Goal: Task Accomplishment & Management: Complete application form

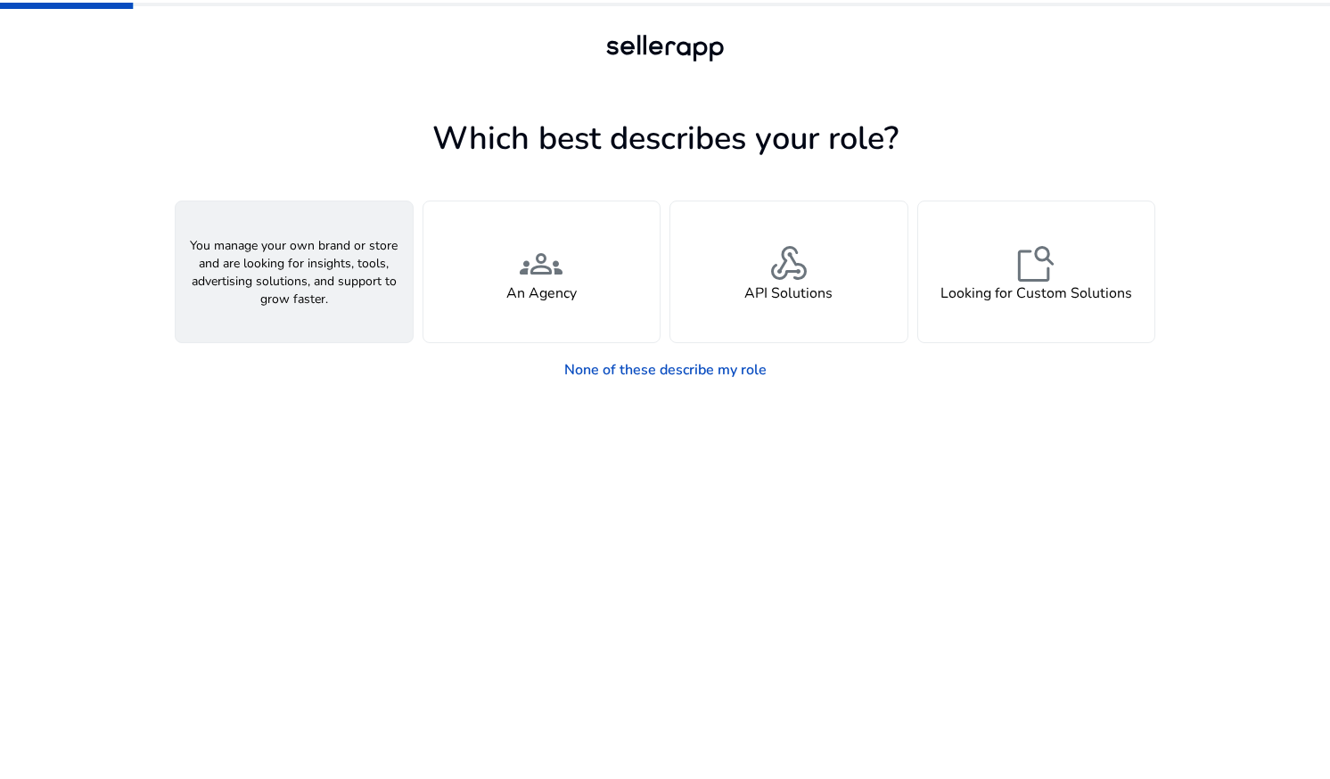
click at [323, 278] on div "person A Seller" at bounding box center [294, 271] width 237 height 141
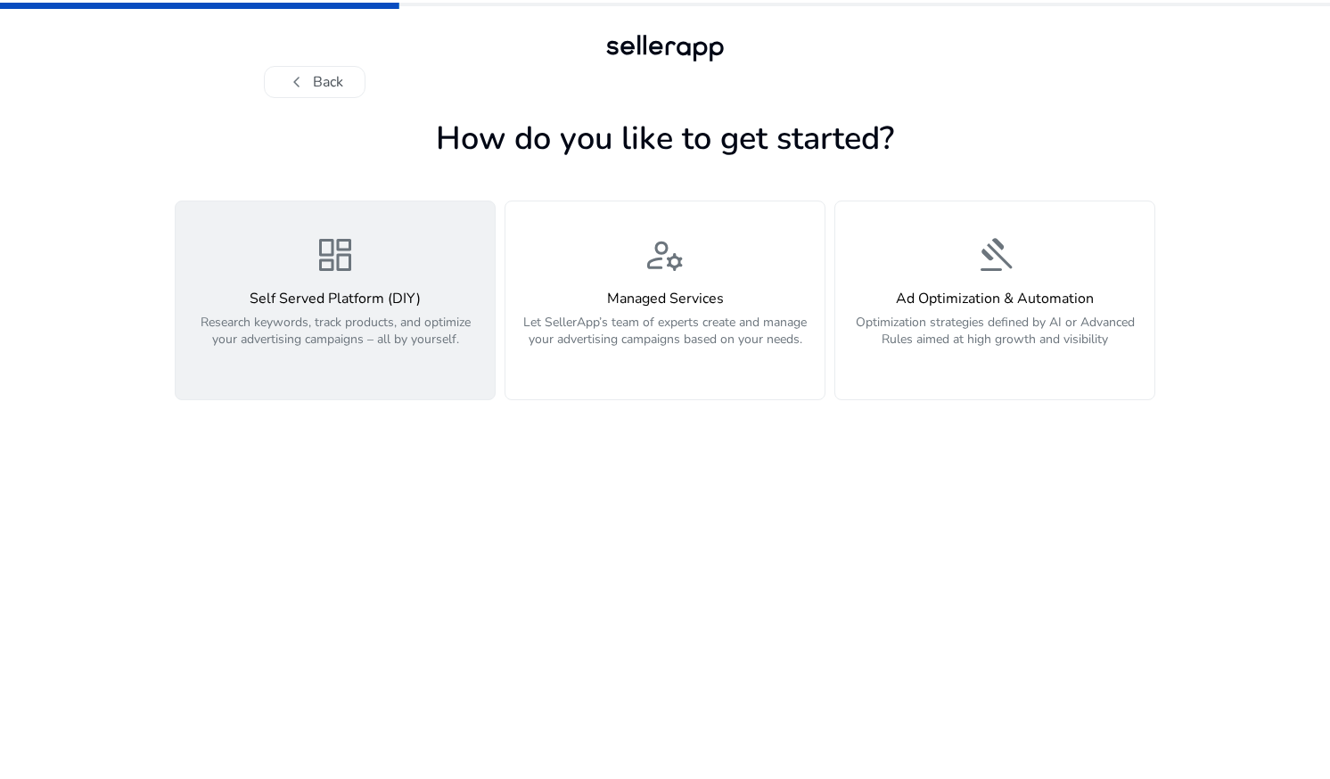
click at [411, 326] on p "Research keywords, track products, and optimize your advertising campaigns – al…" at bounding box center [335, 340] width 298 height 53
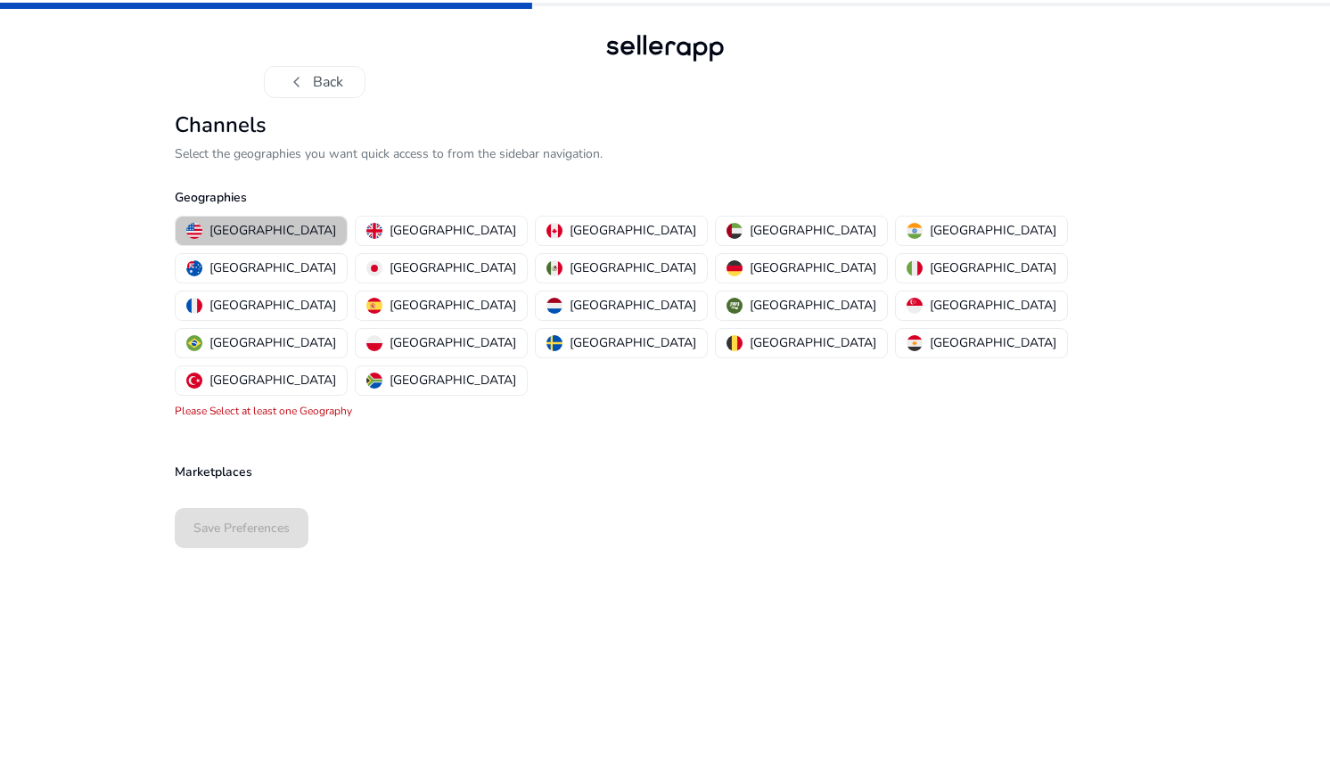
click at [266, 244] on button "[GEOGRAPHIC_DATA]" at bounding box center [261, 231] width 171 height 29
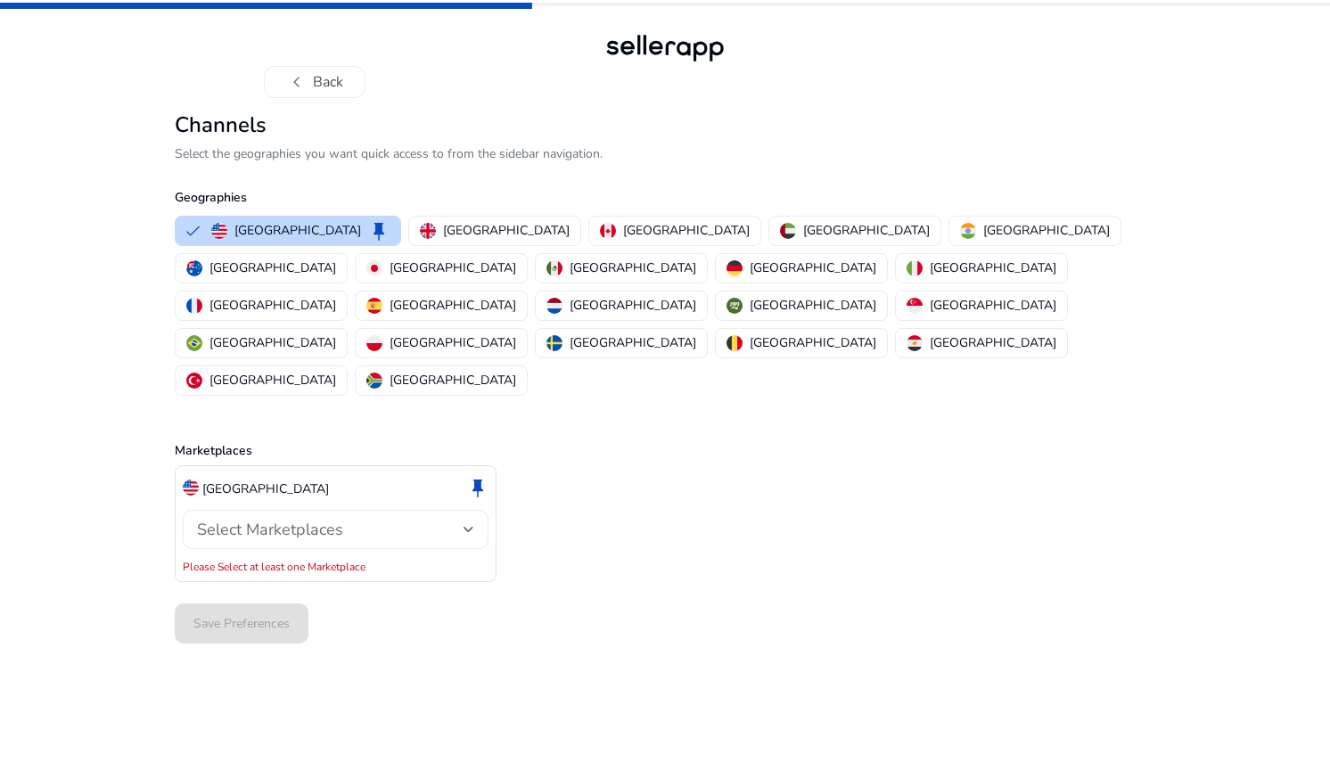
click at [343, 510] on div "Select Marketplaces" at bounding box center [335, 529] width 277 height 39
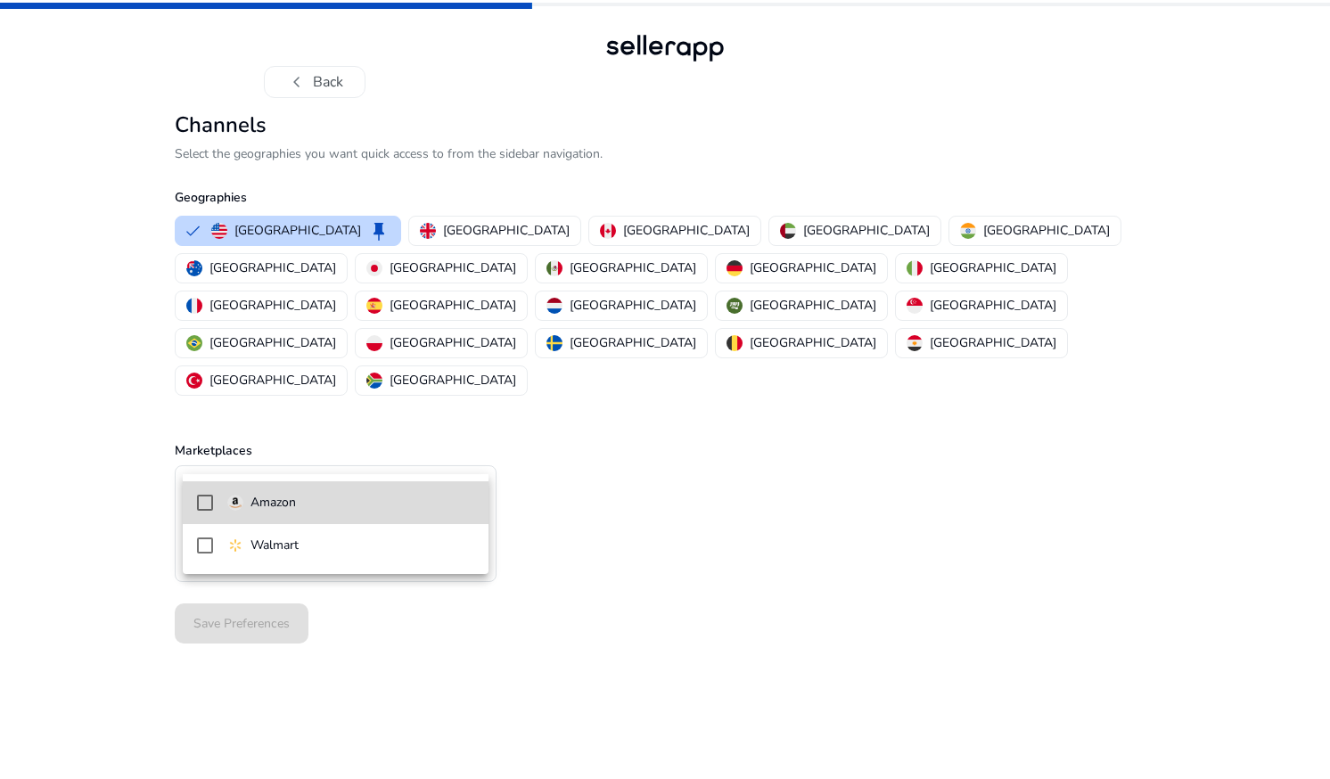
click at [325, 510] on span "Amazon" at bounding box center [350, 503] width 247 height 20
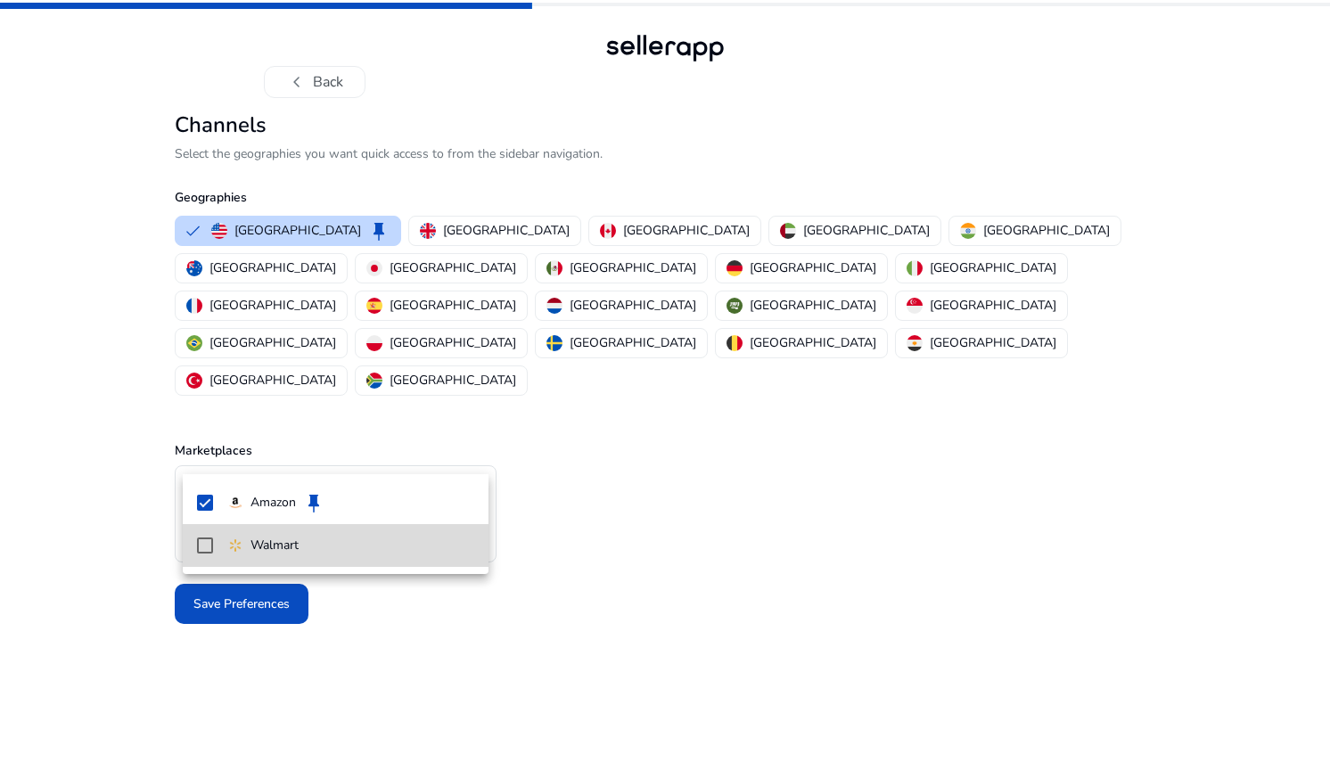
click at [346, 553] on span "Walmart" at bounding box center [350, 546] width 247 height 20
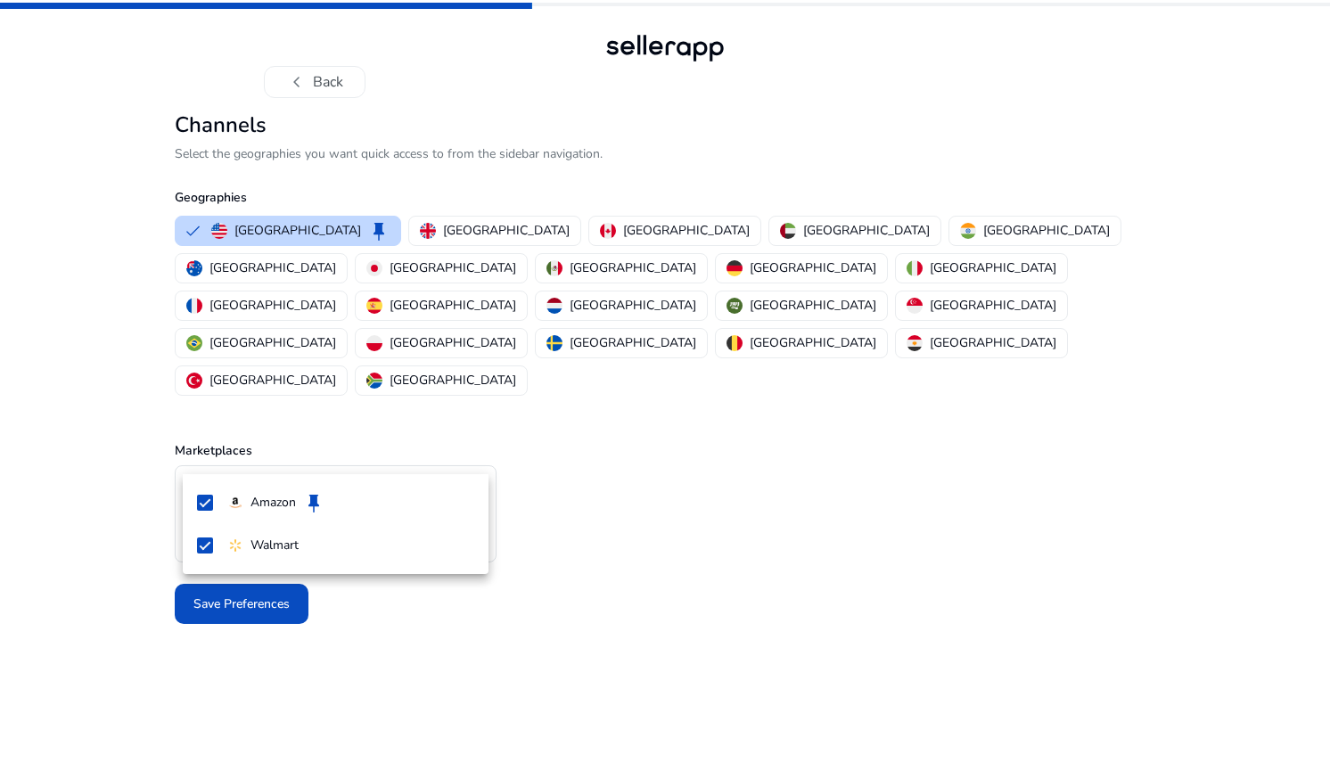
click at [579, 507] on div at bounding box center [665, 389] width 1330 height 779
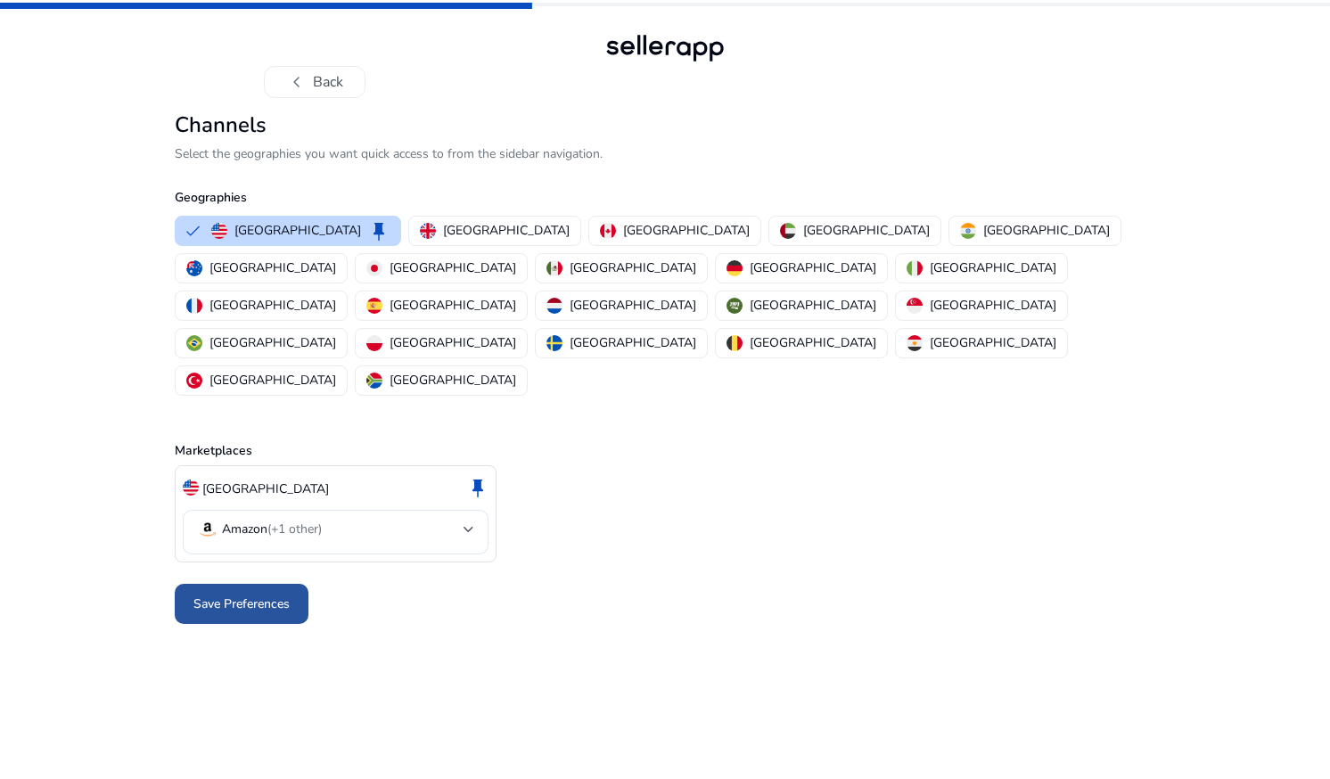
click at [281, 594] on span "Save Preferences" at bounding box center [241, 603] width 96 height 19
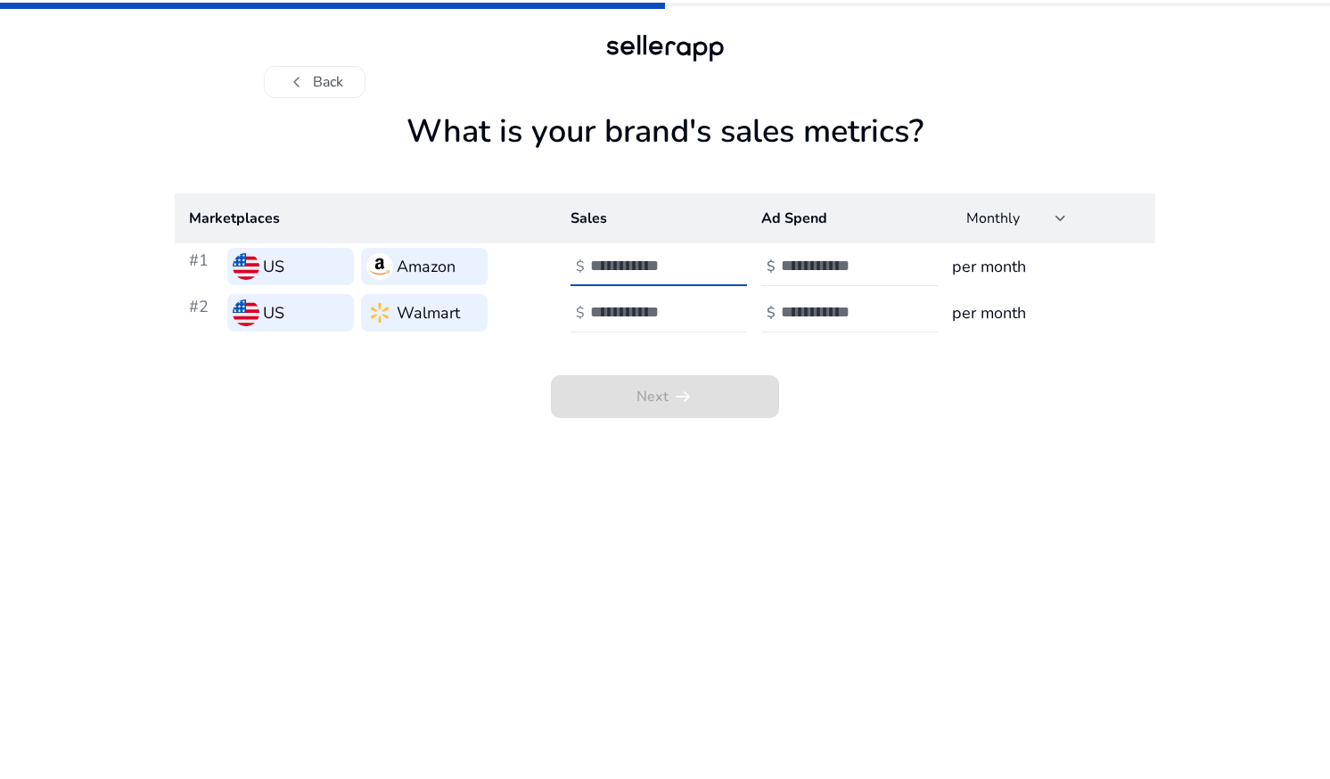
click at [643, 266] on input "number" at bounding box center [650, 266] width 120 height 20
type input "*"
click at [817, 271] on input "number" at bounding box center [841, 266] width 120 height 20
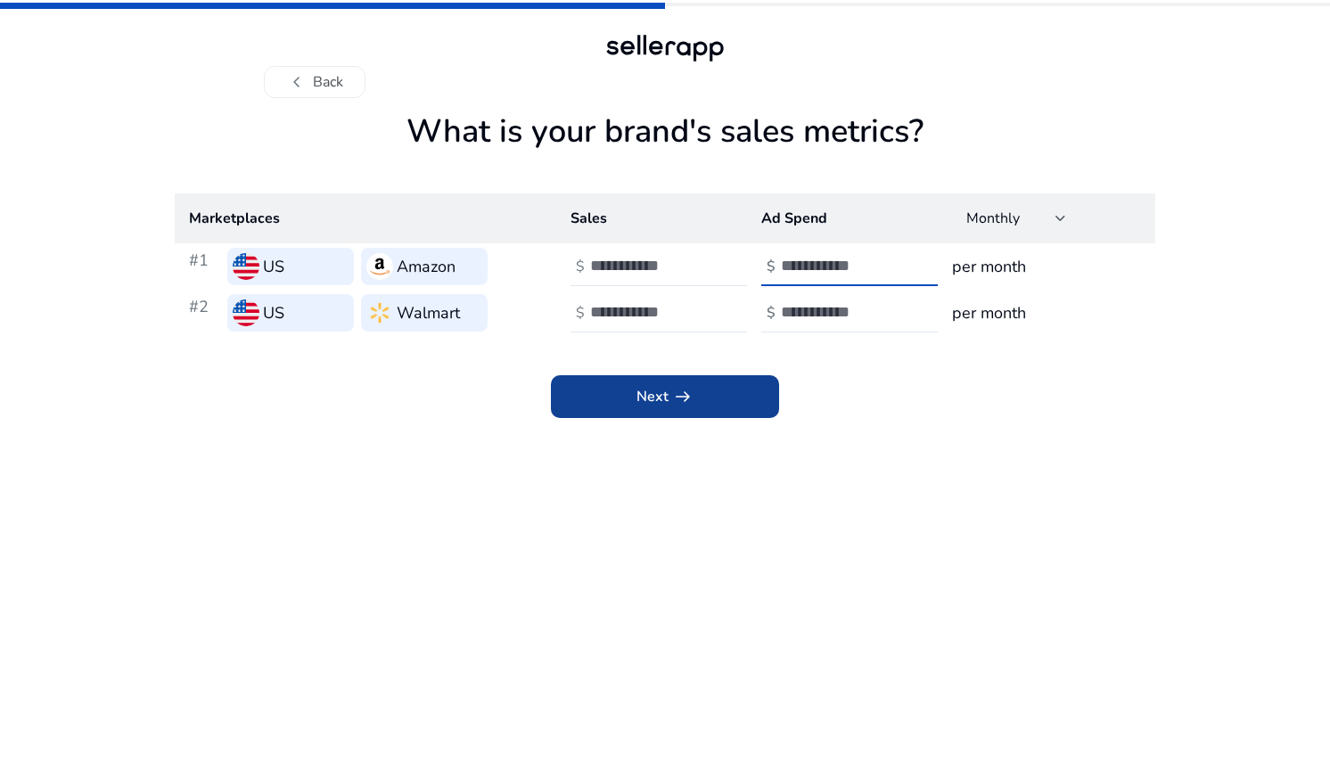
type input "*"
click at [668, 405] on app-icon "arrow_right_alt" at bounding box center [680, 396] width 25 height 21
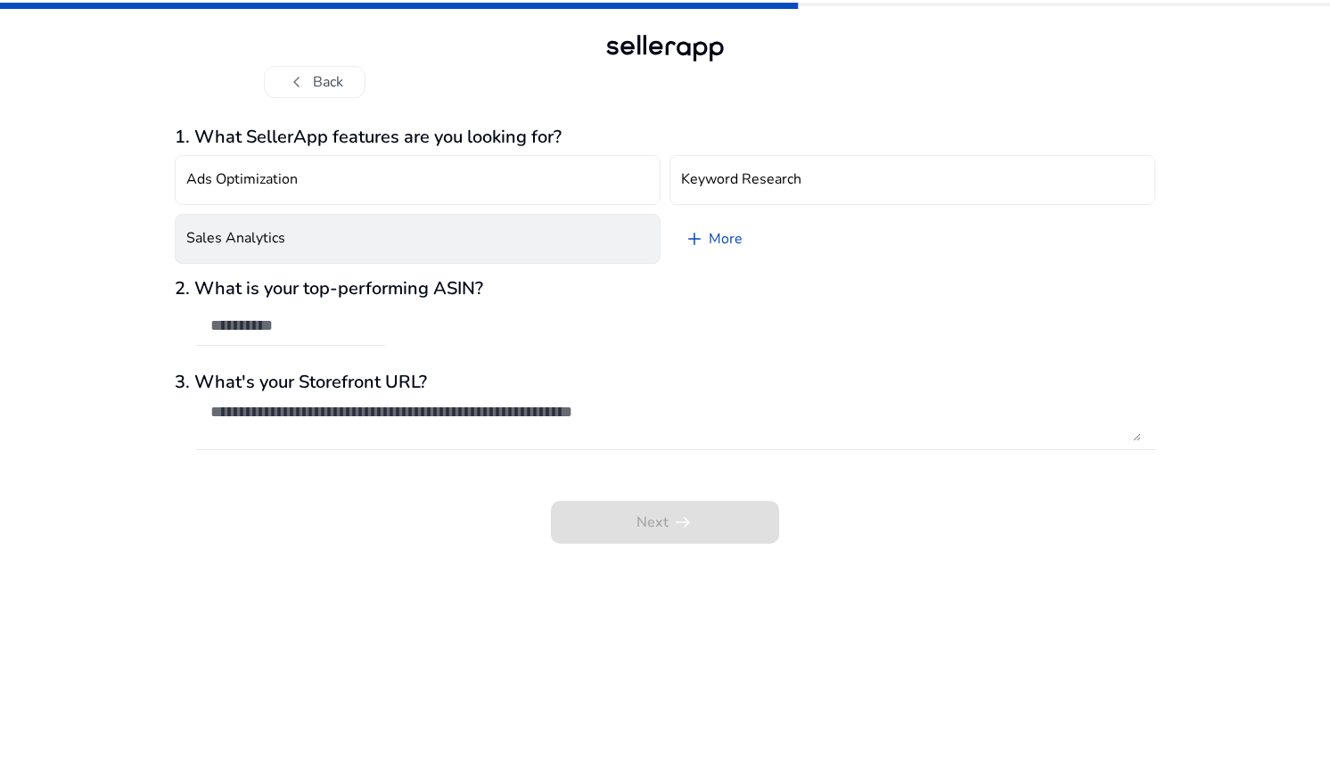
click at [552, 244] on button "Sales Analytics" at bounding box center [418, 239] width 486 height 50
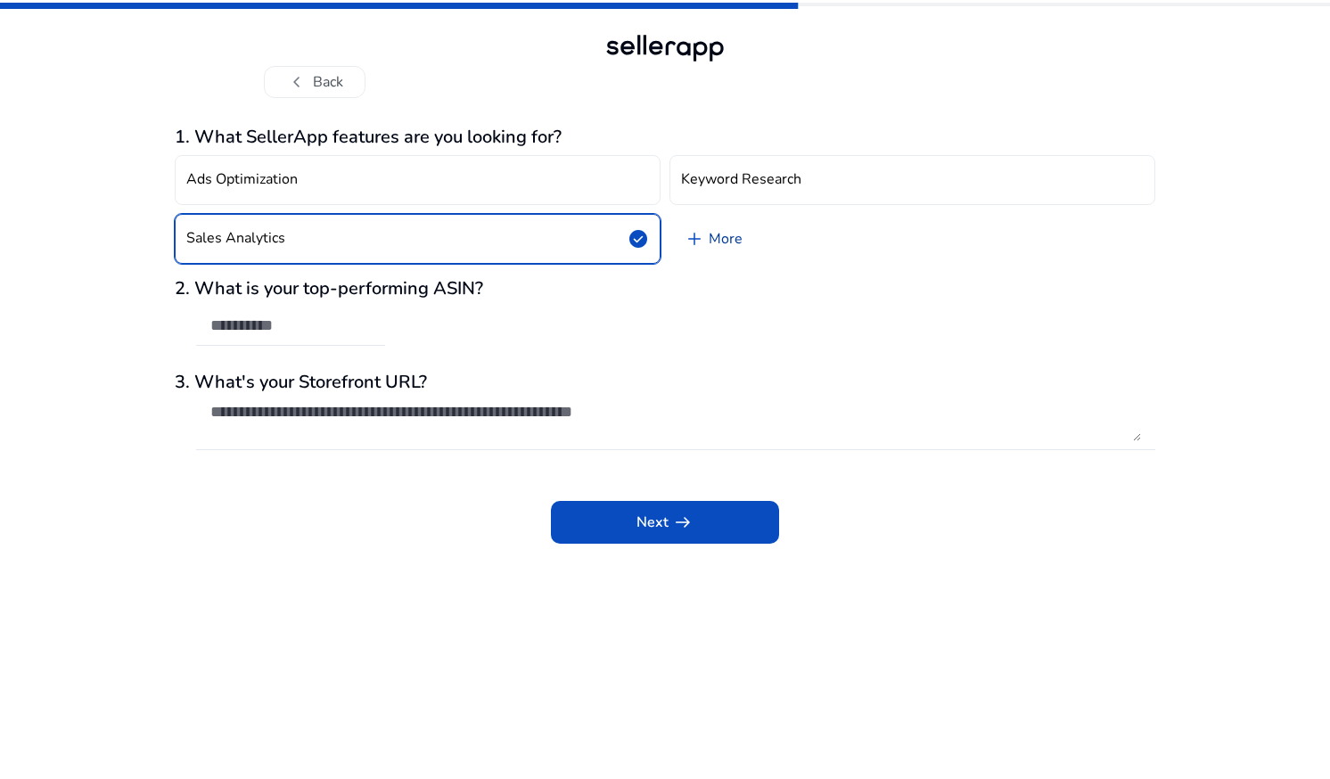
click at [694, 239] on span "add" at bounding box center [694, 238] width 21 height 21
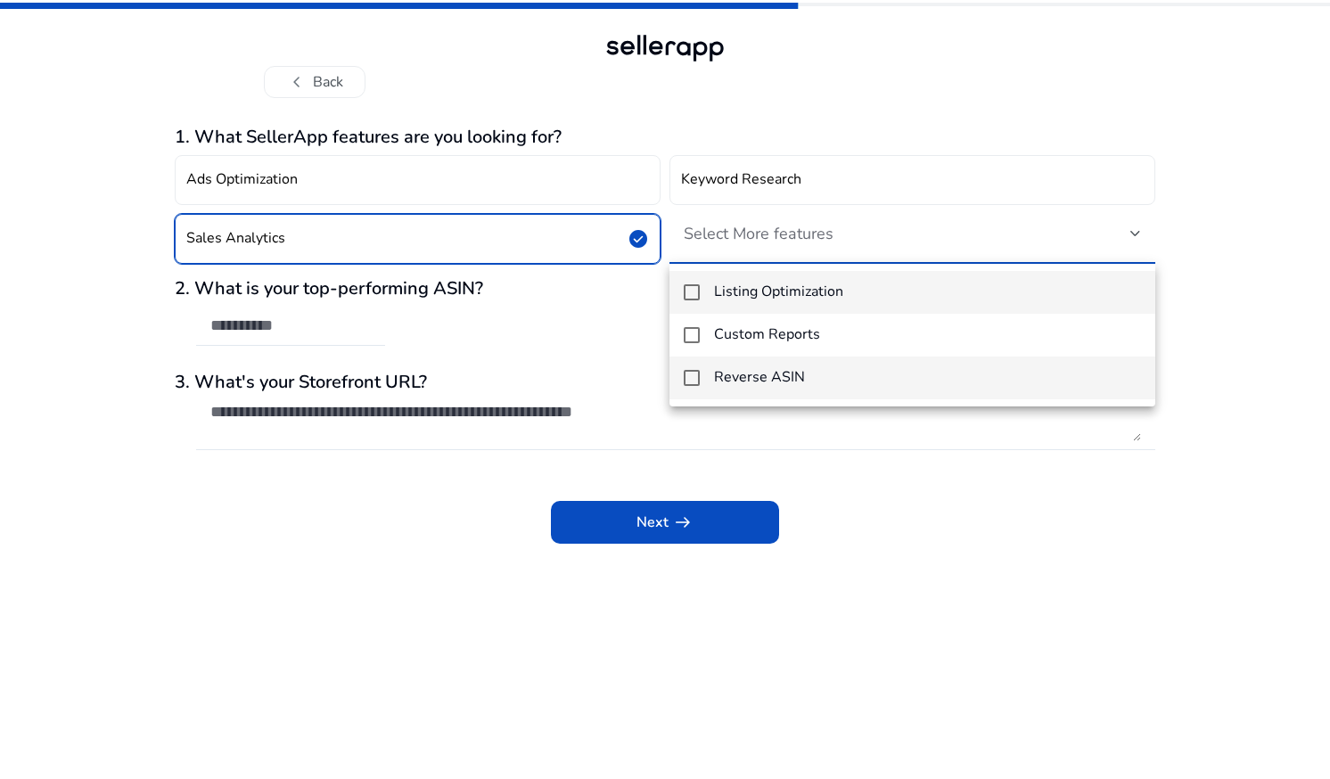
click at [692, 389] on mat-option "Reverse ASIN" at bounding box center [912, 377] width 486 height 43
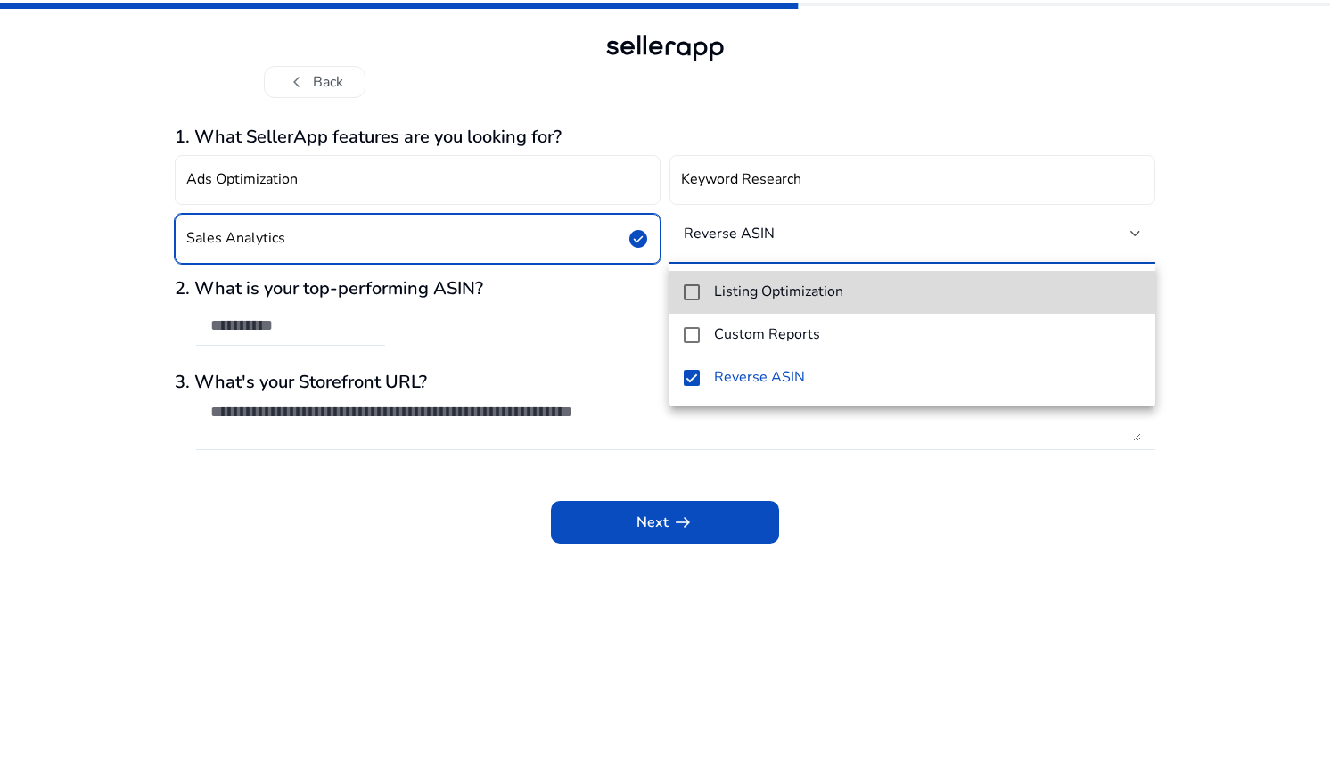
click at [697, 292] on mat-pseudo-checkbox at bounding box center [692, 292] width 16 height 16
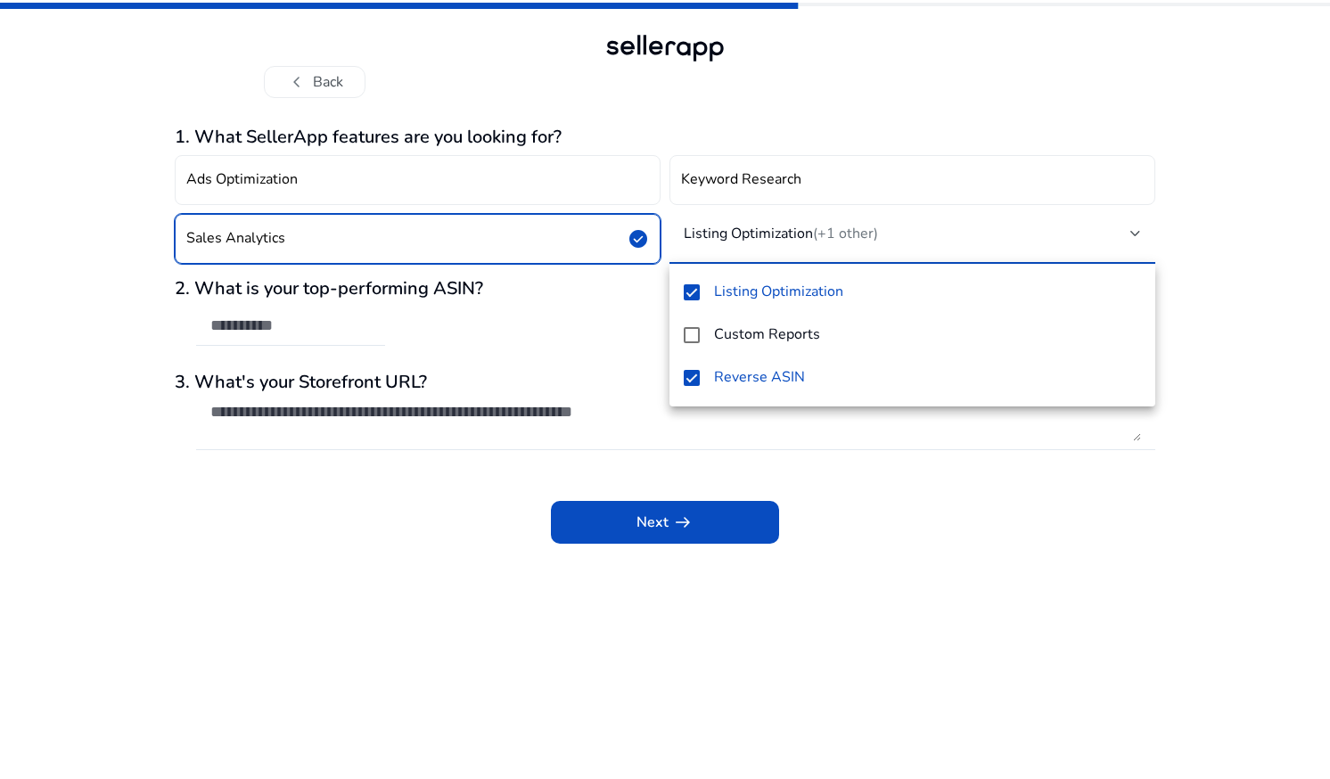
click at [454, 324] on div at bounding box center [665, 389] width 1330 height 779
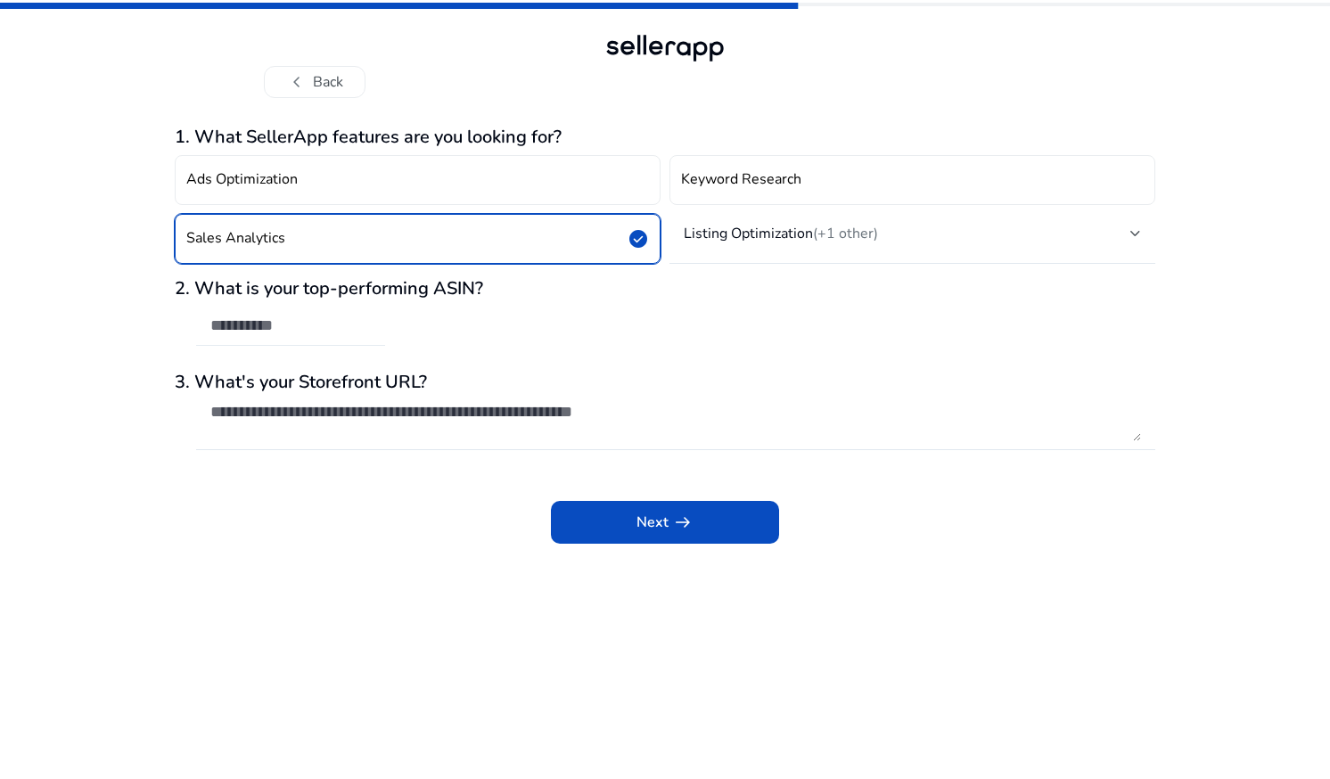
click at [298, 322] on input "text" at bounding box center [290, 325] width 160 height 20
paste input "**********"
type input "**********"
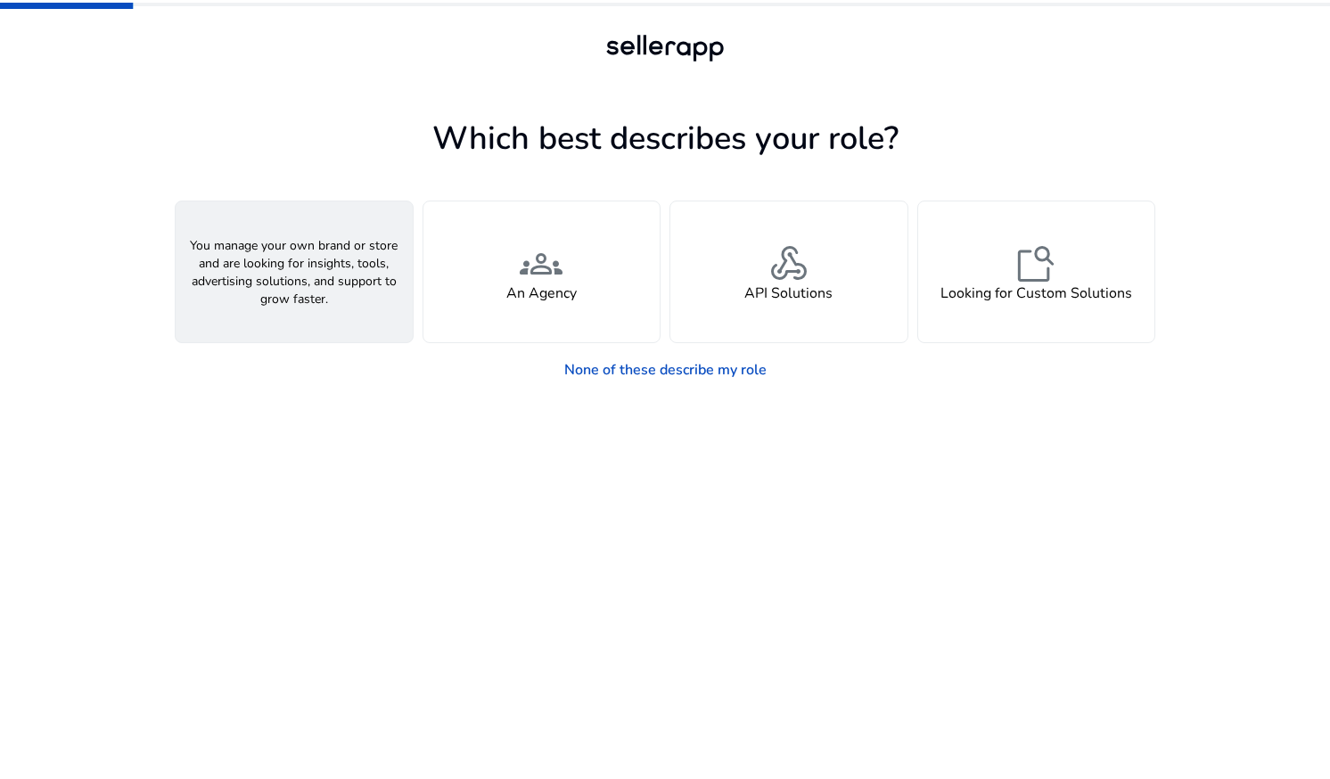
click at [336, 299] on div "person A Seller" at bounding box center [294, 271] width 237 height 141
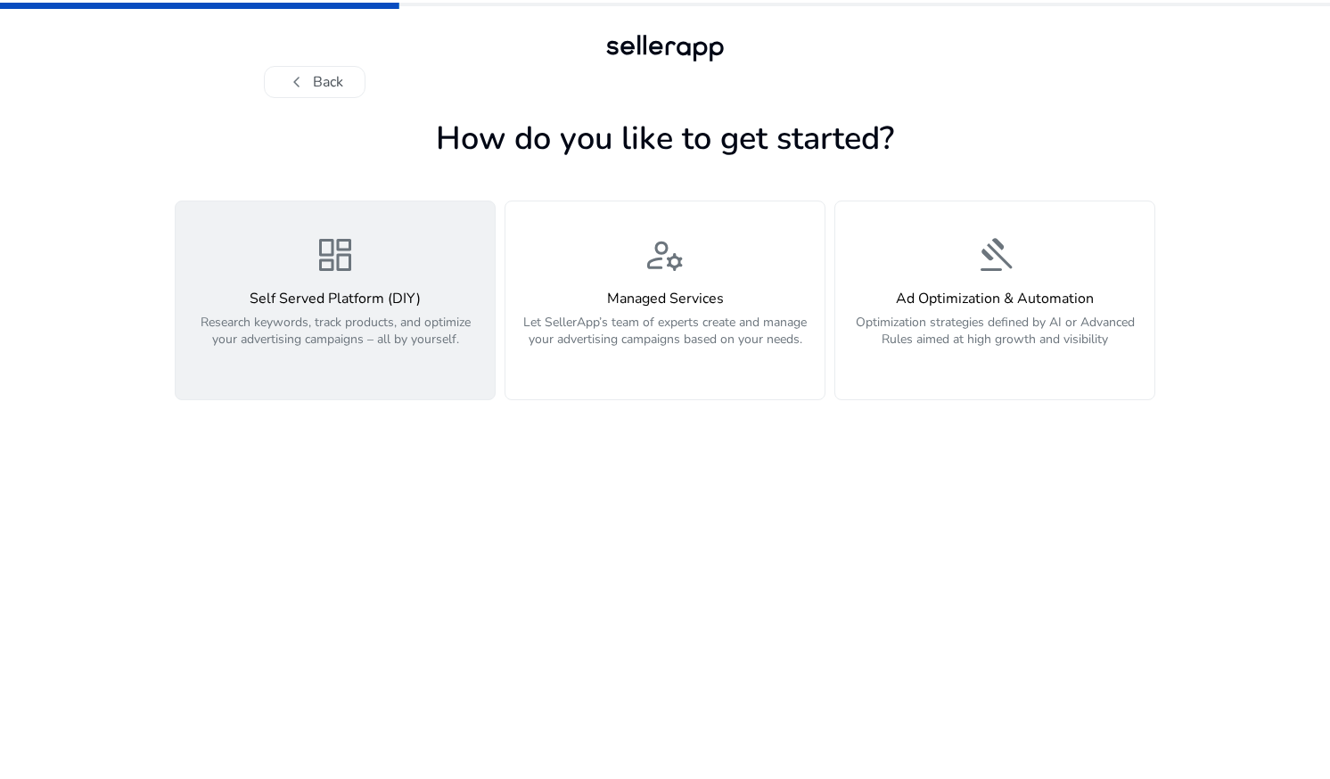
click at [381, 324] on p "Research keywords, track products, and optimize your advertising campaigns – al…" at bounding box center [335, 340] width 298 height 53
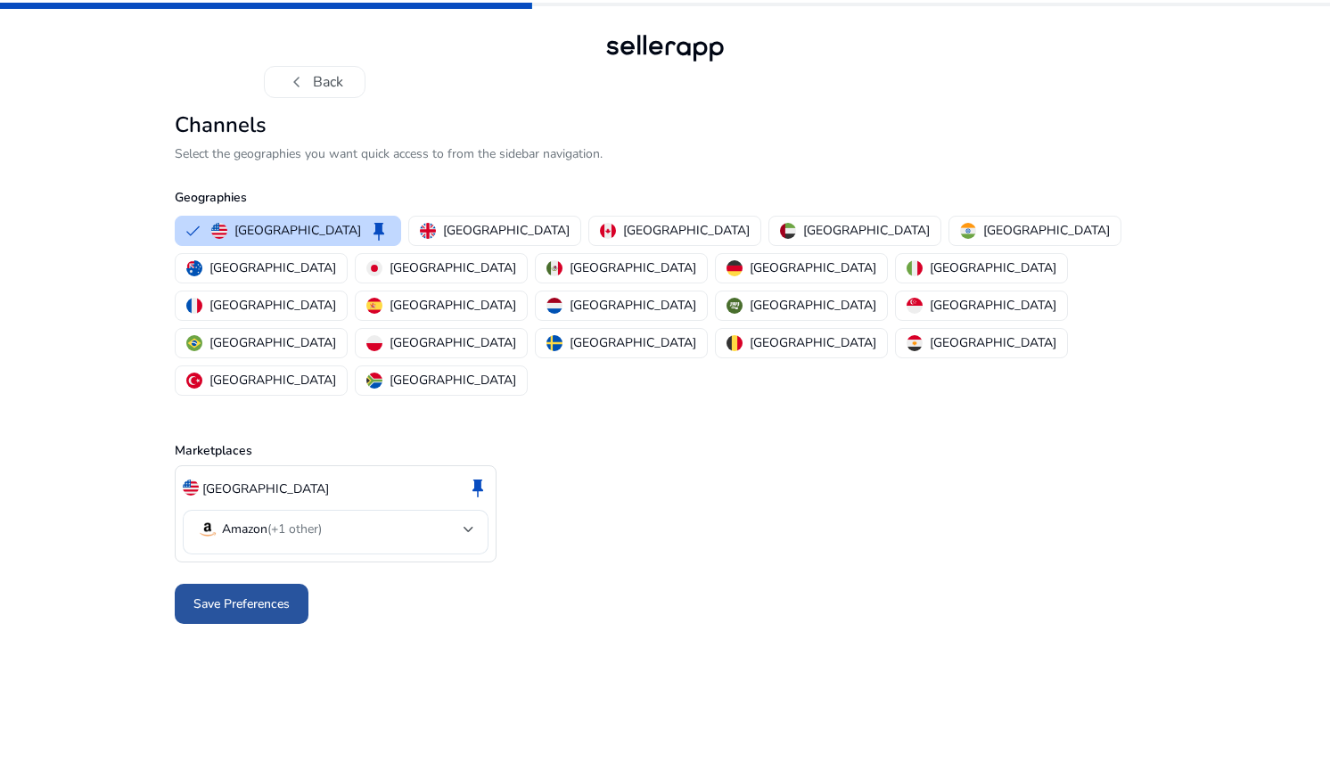
click at [282, 594] on span "Save Preferences" at bounding box center [241, 603] width 96 height 19
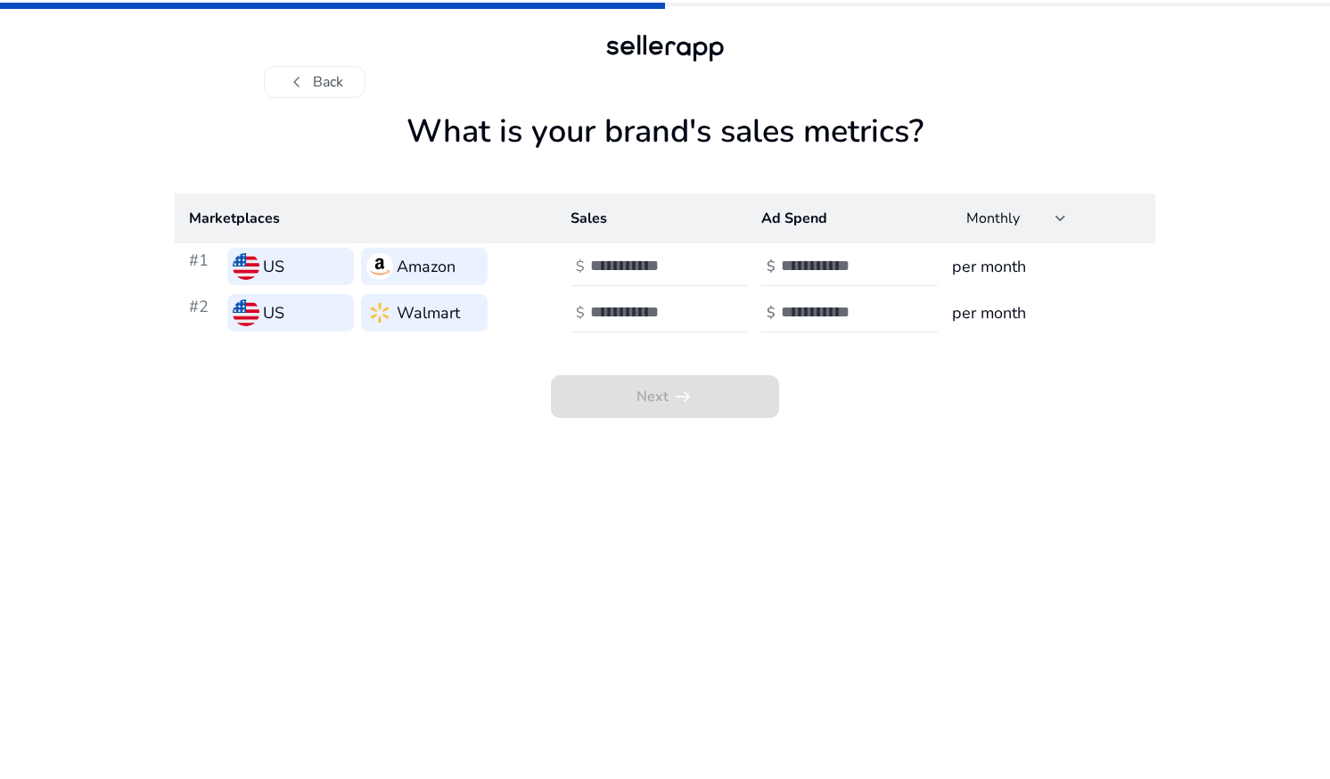
click at [434, 260] on h3 "Amazon" at bounding box center [426, 266] width 59 height 25
click at [599, 270] on input "number" at bounding box center [650, 266] width 120 height 20
type input "*"
click at [796, 258] on input "number" at bounding box center [841, 266] width 120 height 20
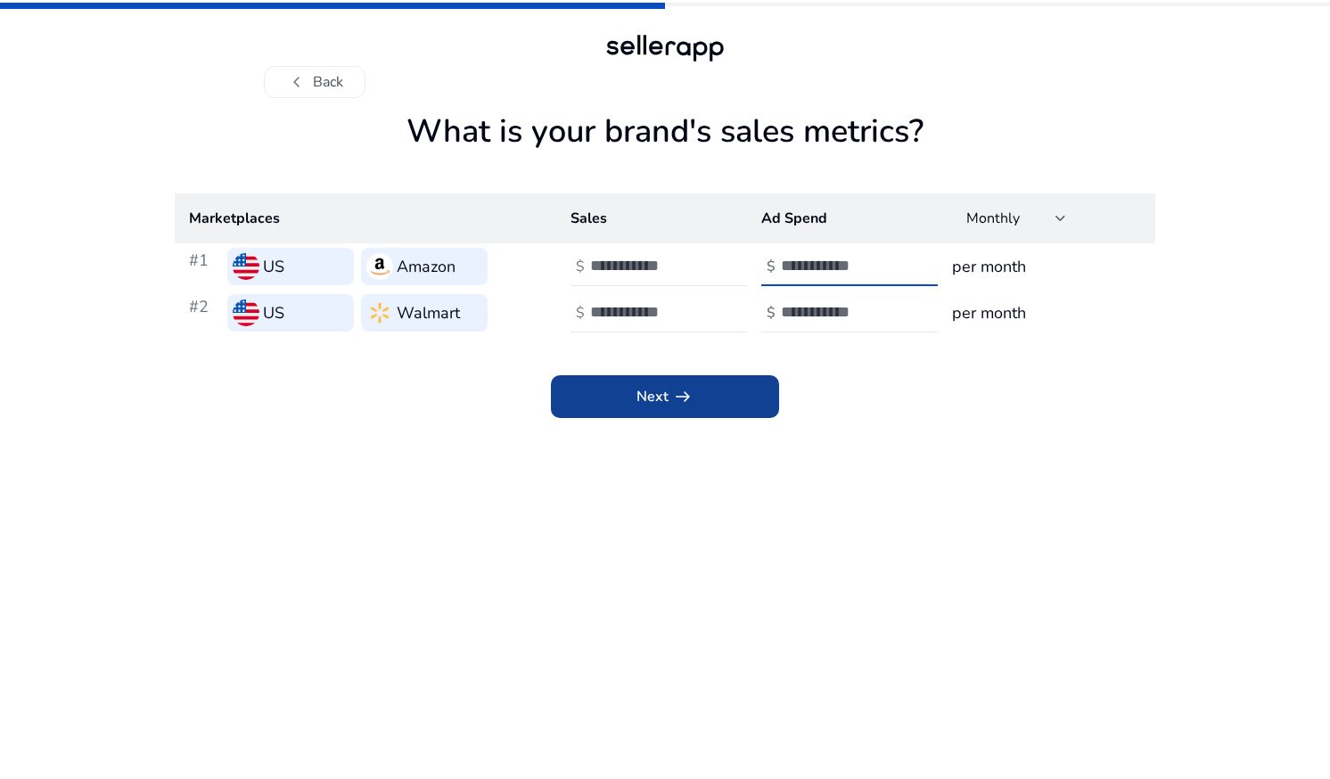
type input "*"
click at [733, 403] on span at bounding box center [665, 396] width 228 height 43
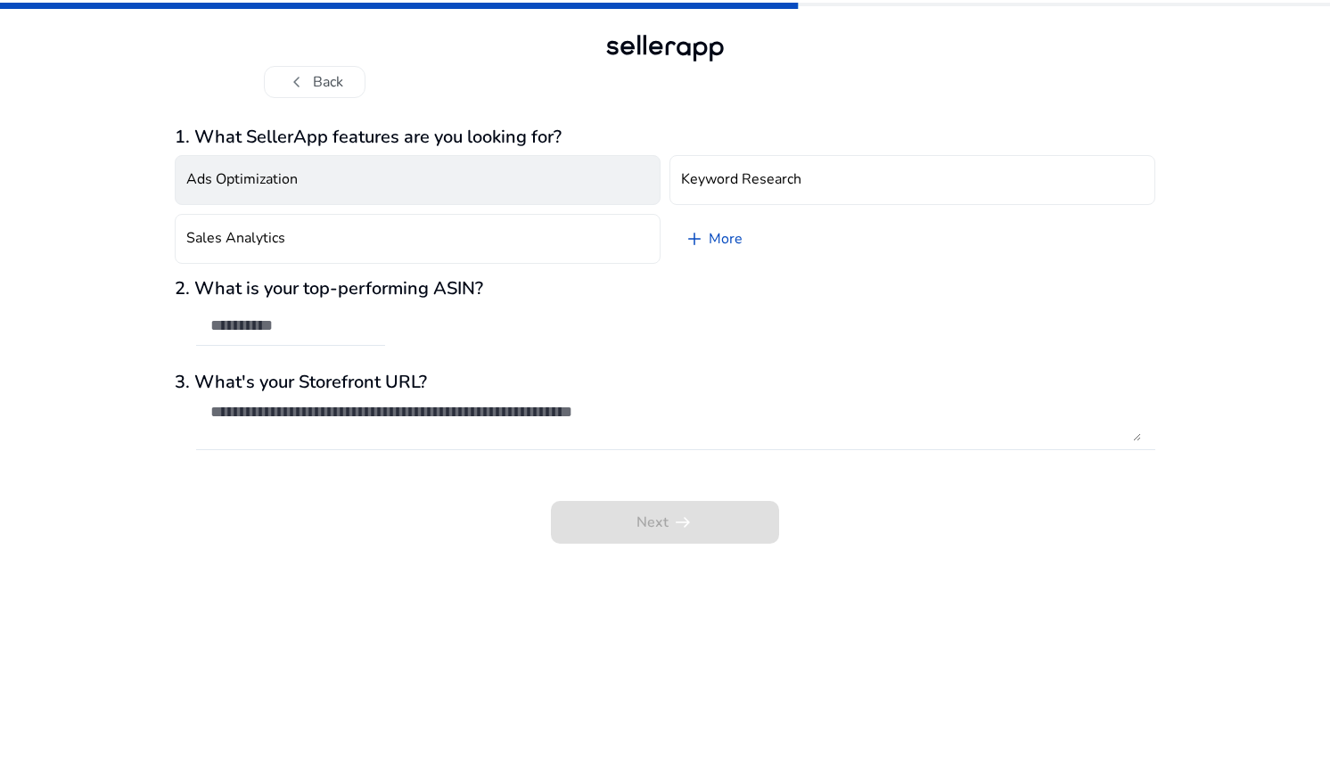
click at [479, 186] on button "Ads Optimization" at bounding box center [418, 180] width 486 height 50
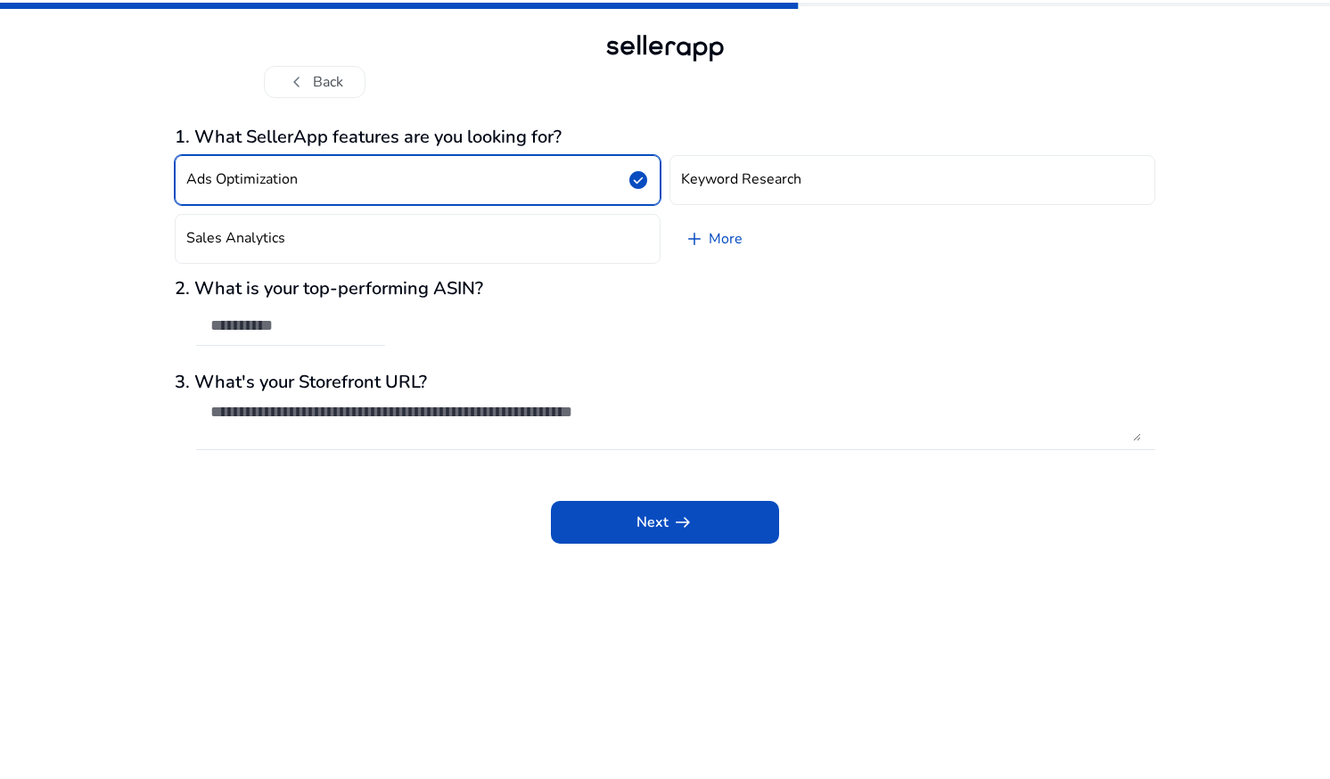
click at [430, 325] on div "2. What is your top-performing ASIN?" at bounding box center [665, 321] width 980 height 86
click at [347, 342] on div at bounding box center [290, 326] width 160 height 39
paste input "**********"
click at [711, 233] on link "add More" at bounding box center [712, 239] width 87 height 50
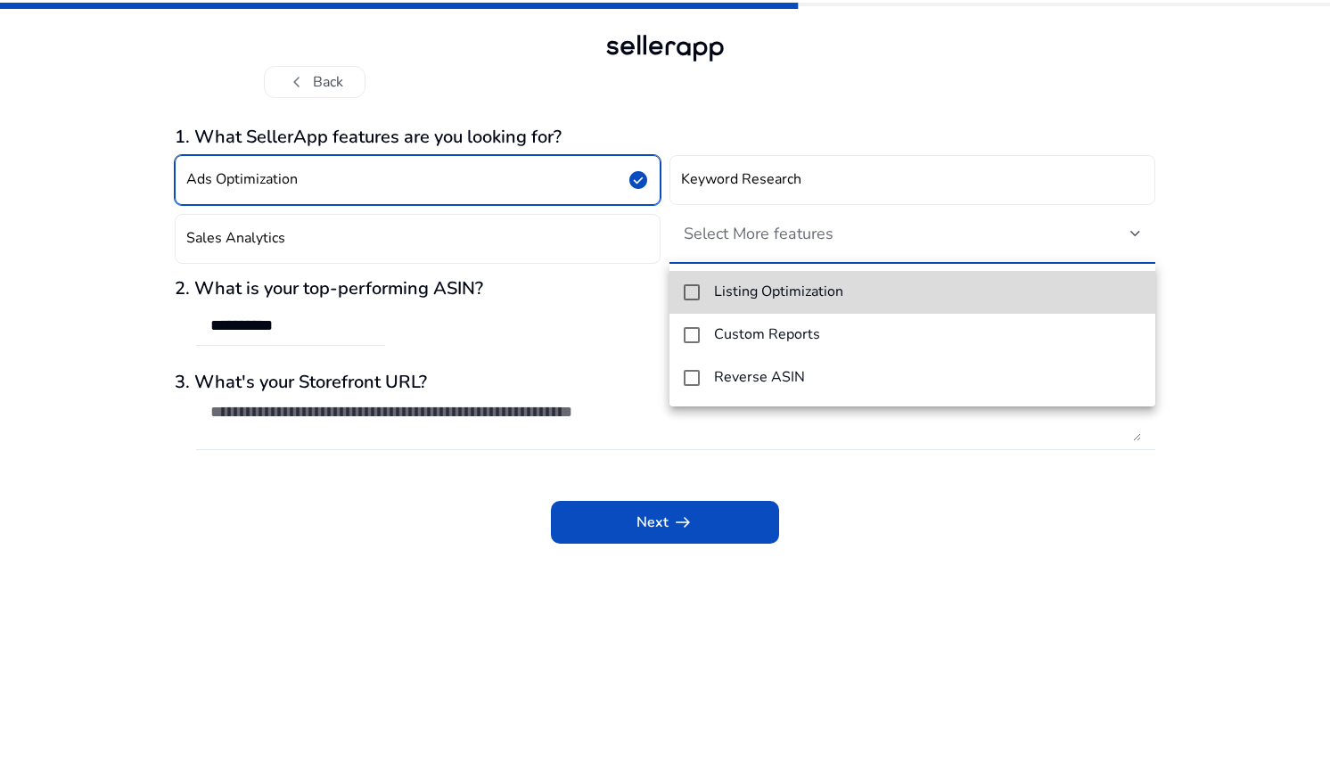
click at [694, 293] on mat-pseudo-checkbox at bounding box center [692, 292] width 16 height 16
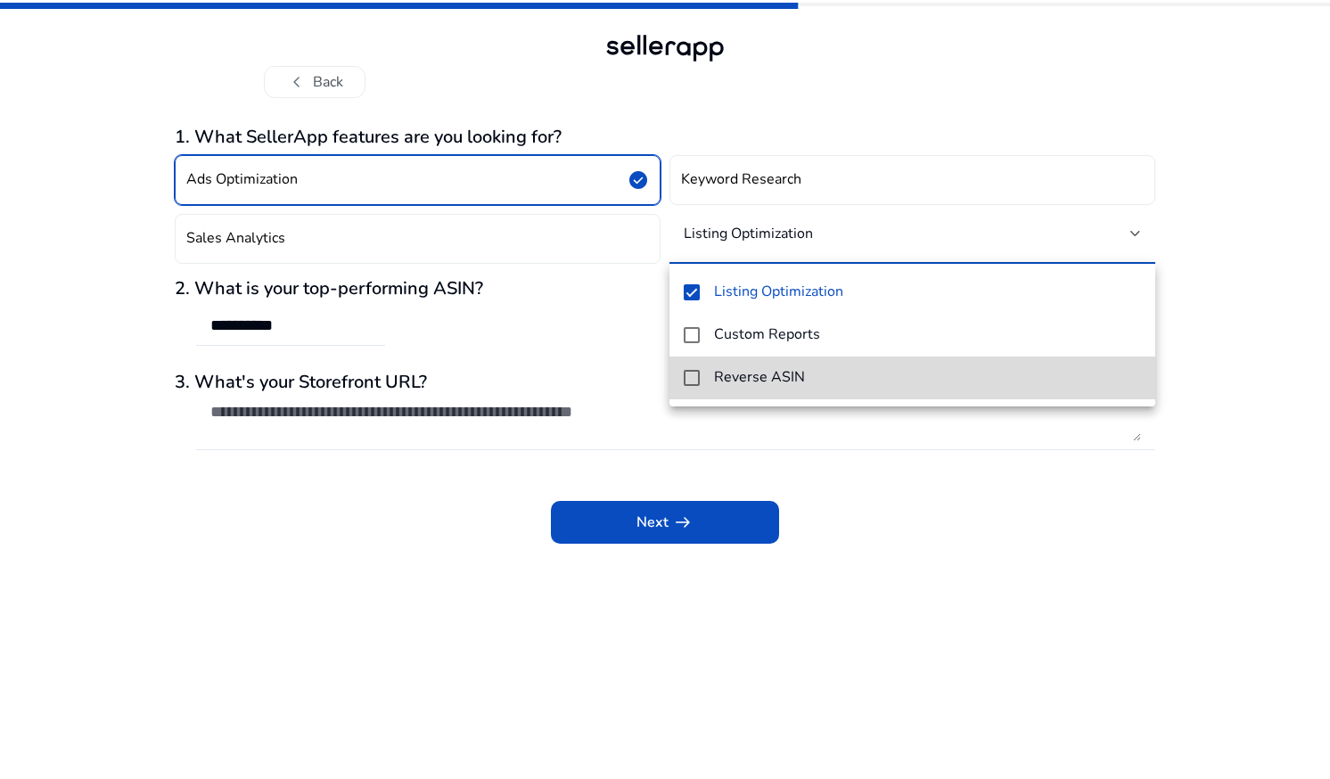
click at [687, 376] on mat-pseudo-checkbox at bounding box center [692, 378] width 16 height 16
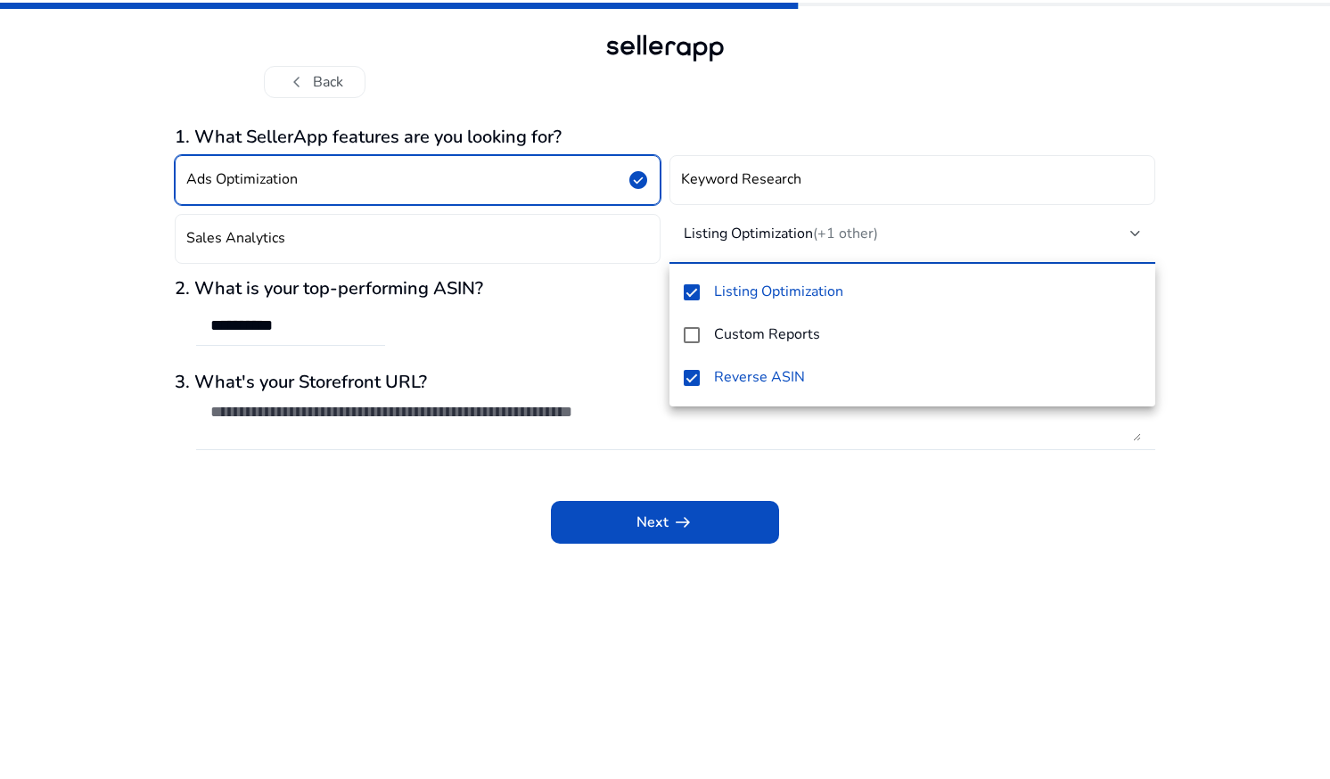
click at [577, 416] on div at bounding box center [665, 389] width 1330 height 779
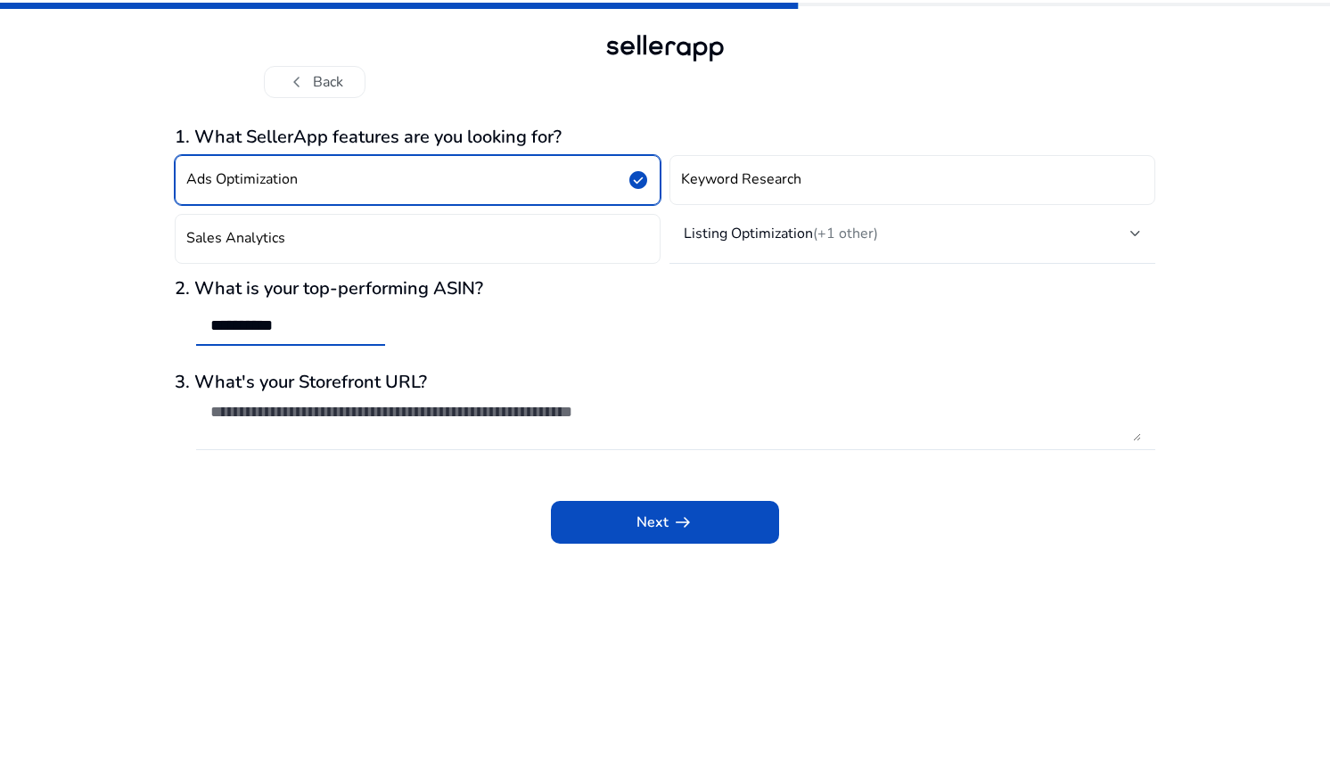
click at [315, 328] on input "**********" at bounding box center [290, 325] width 160 height 20
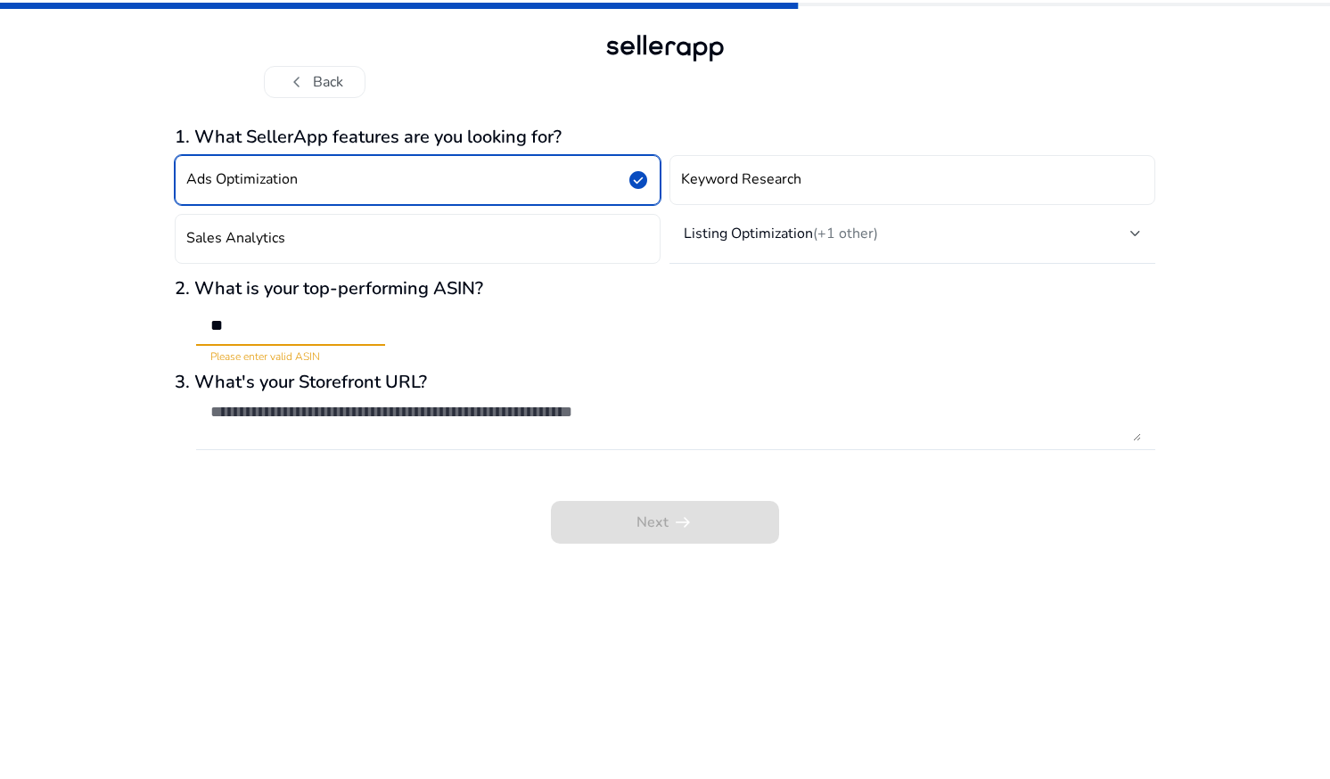
type input "*"
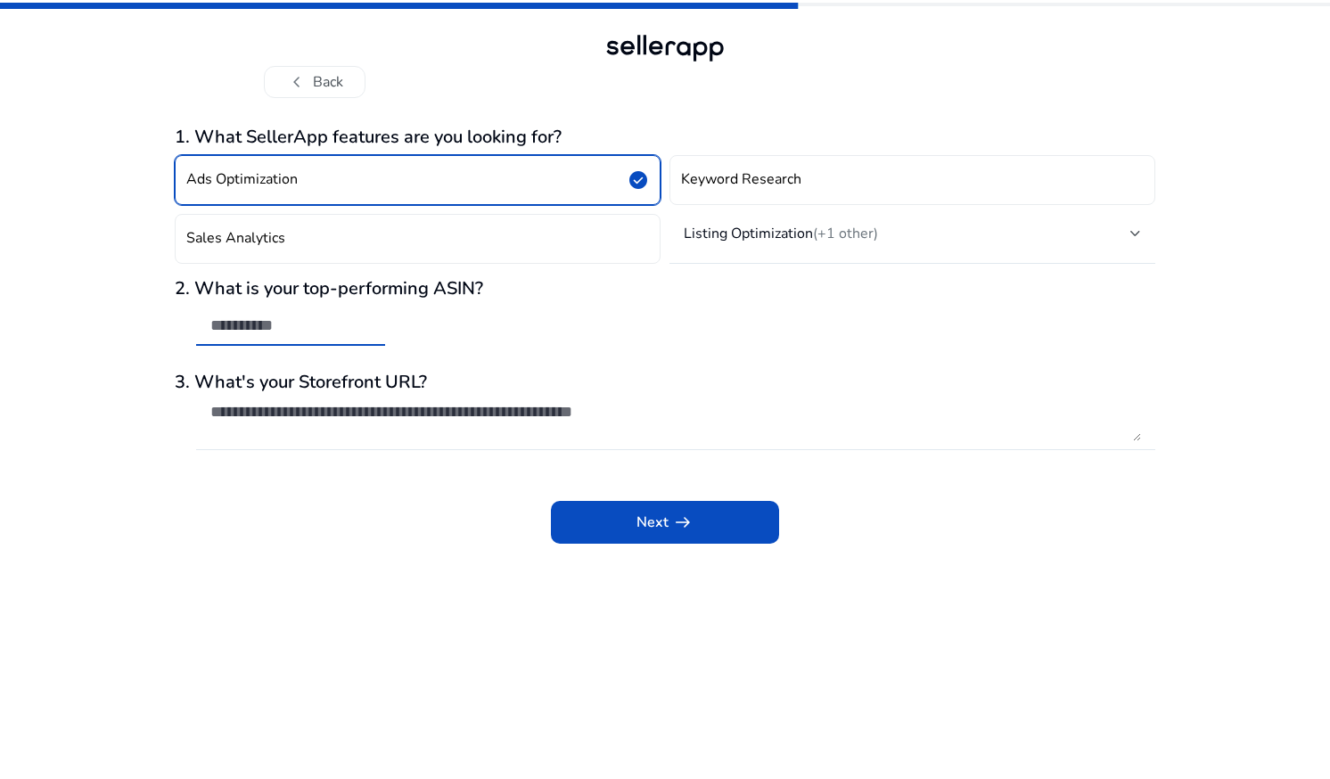
paste input "**********"
type input "**********"
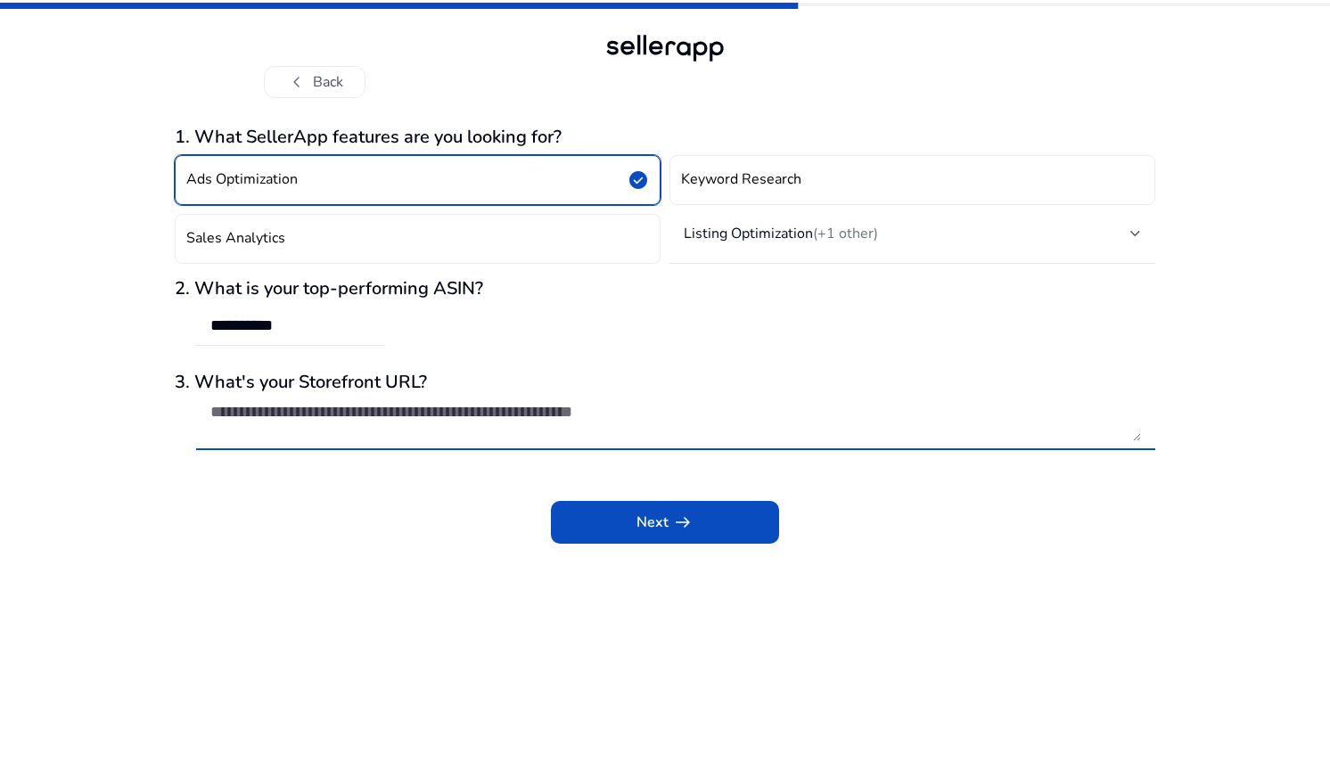
click at [313, 415] on textarea at bounding box center [675, 421] width 930 height 39
paste textarea "**********"
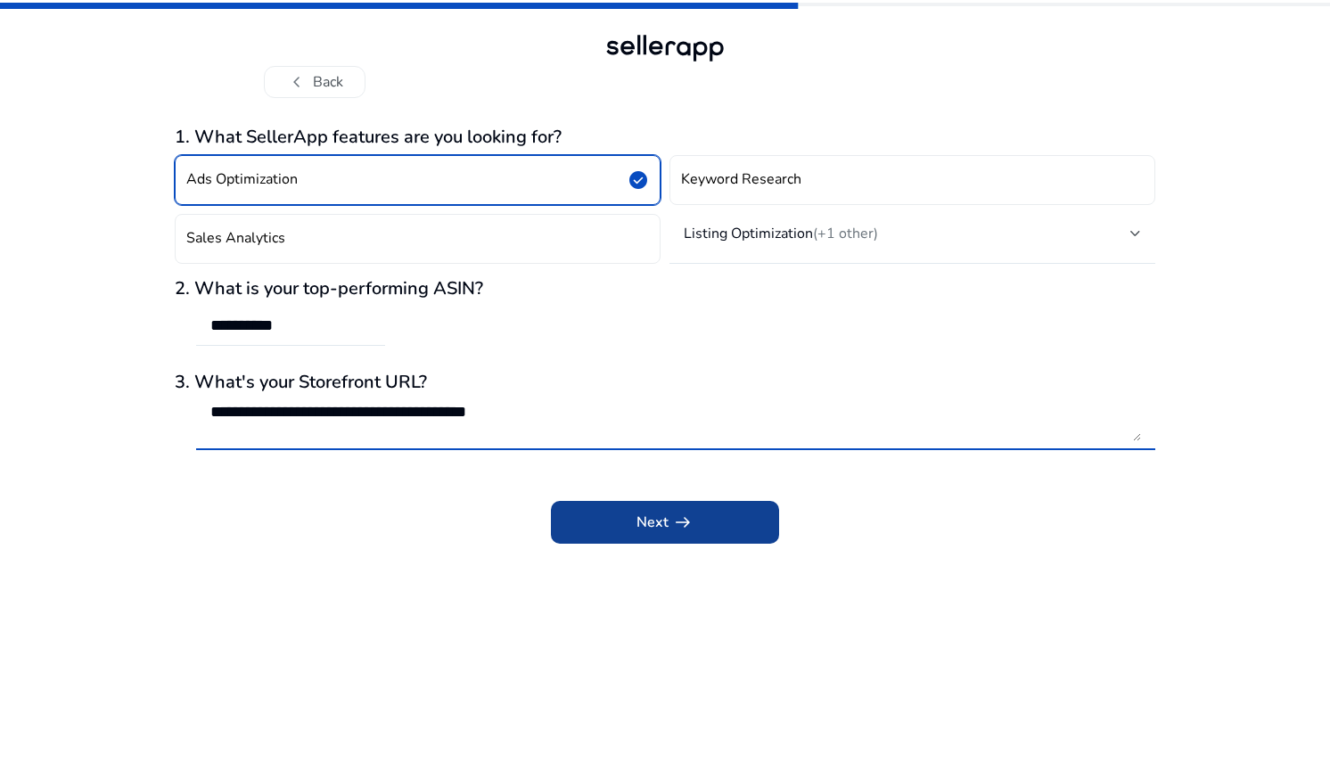
type textarea "**********"
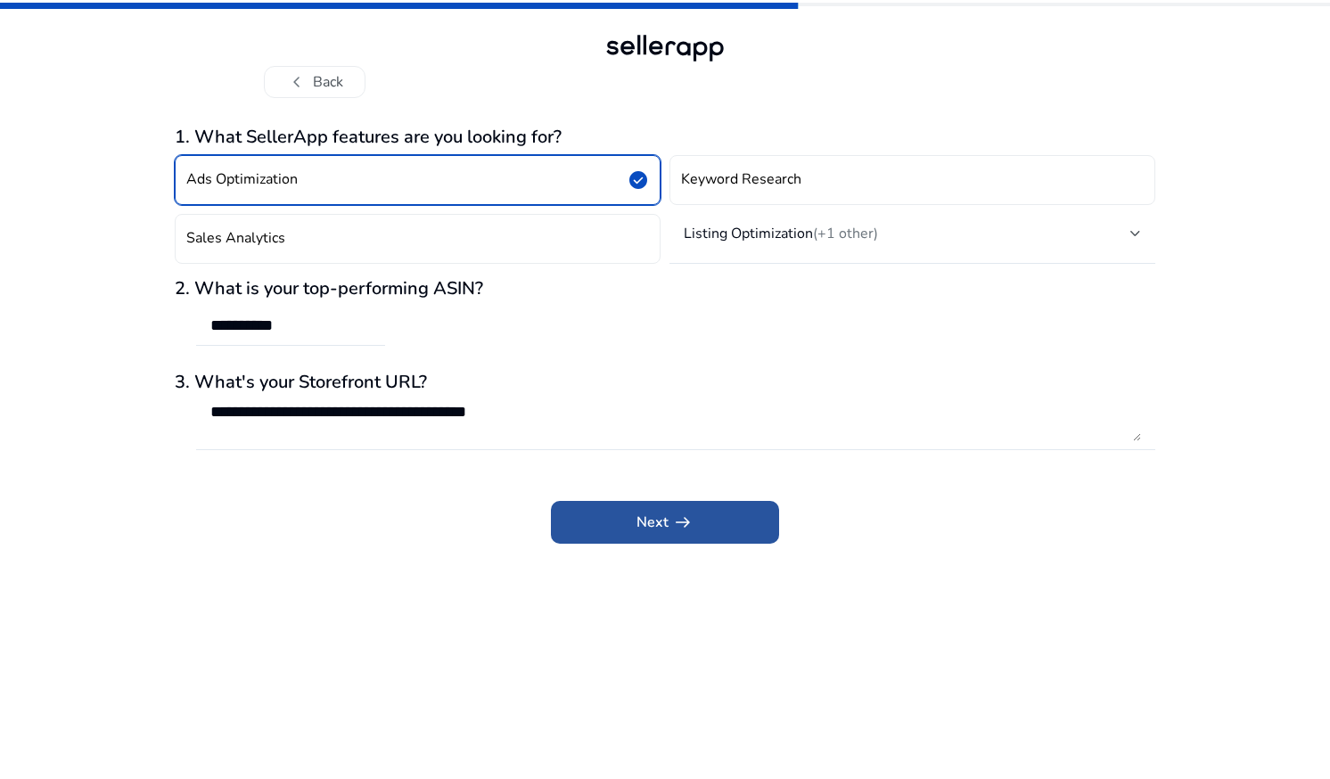
click at [663, 526] on span "Next arrow_right_alt" at bounding box center [664, 522] width 57 height 21
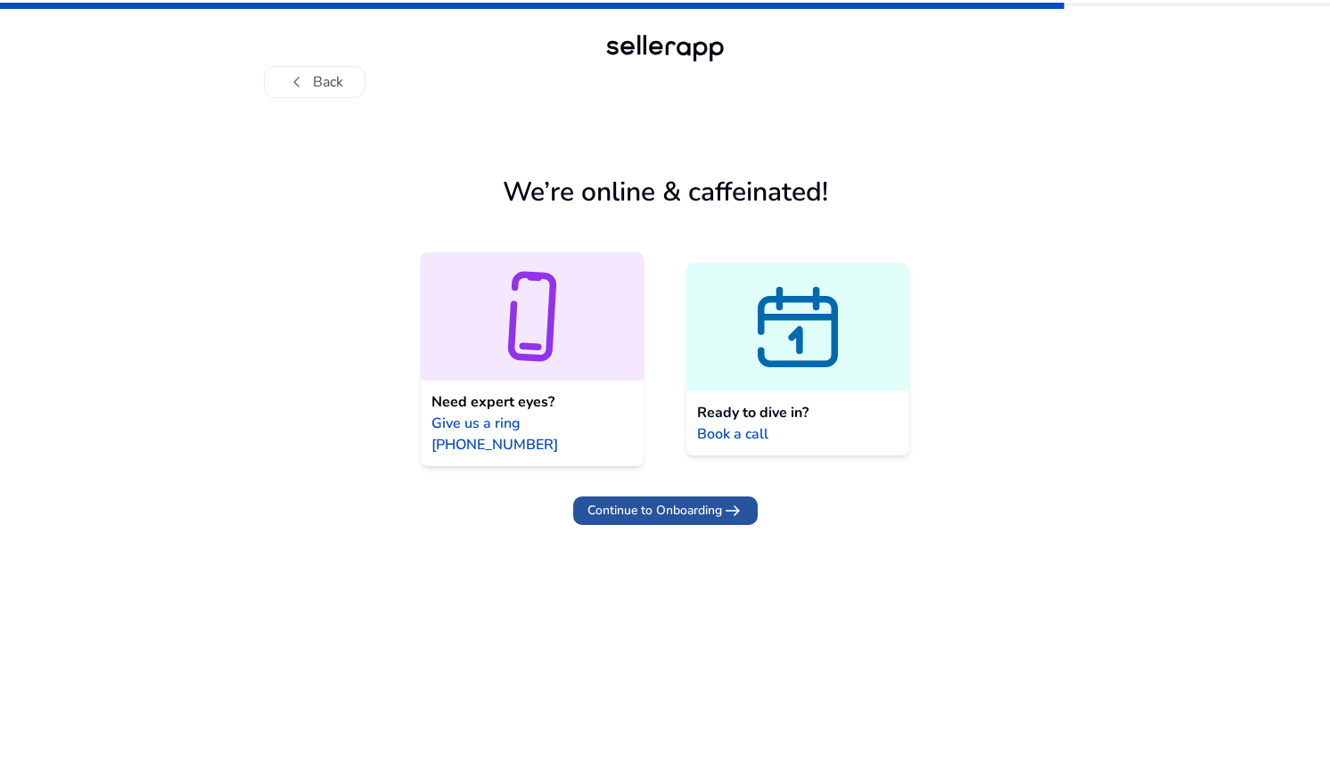
click at [677, 501] on span "Continue to Onboarding" at bounding box center [654, 510] width 135 height 19
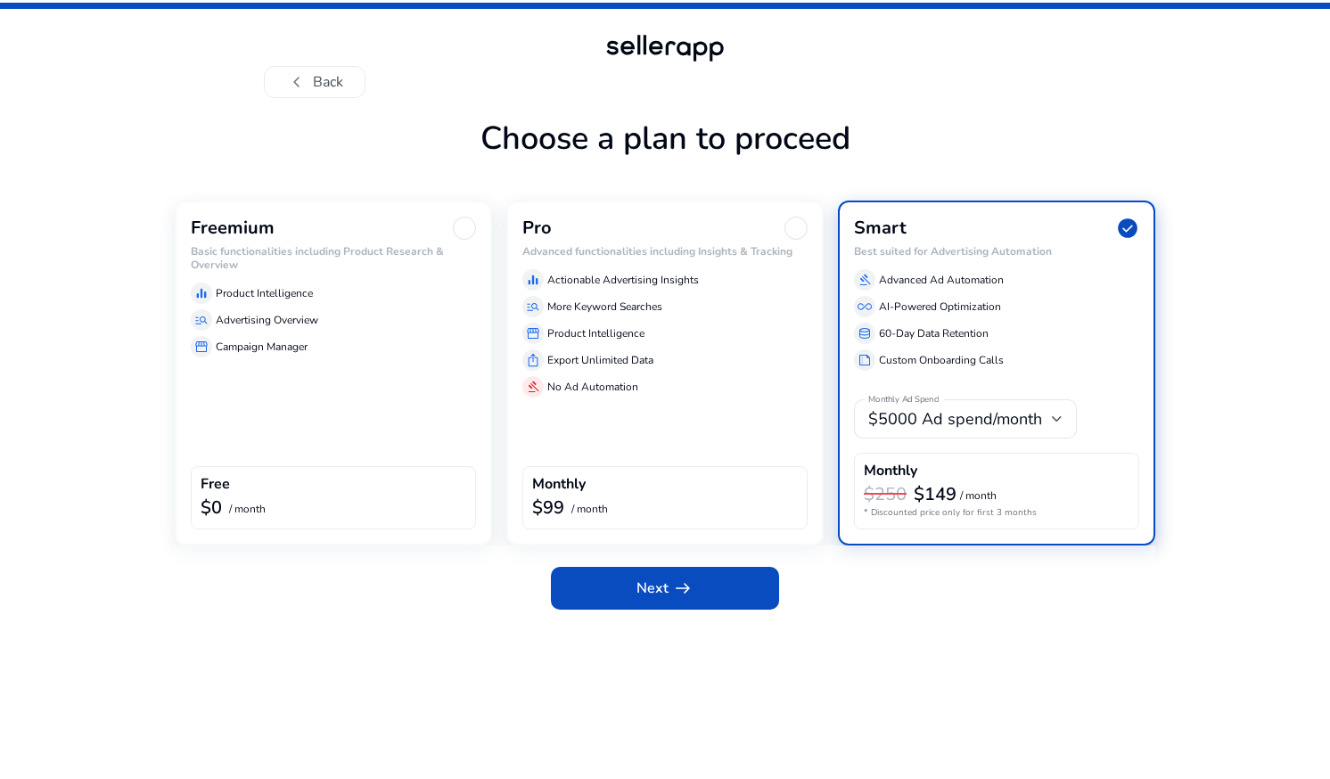
click at [340, 406] on div "Freemium Basic functionalities including Product Research & Overview equalizer …" at bounding box center [333, 373] width 317 height 345
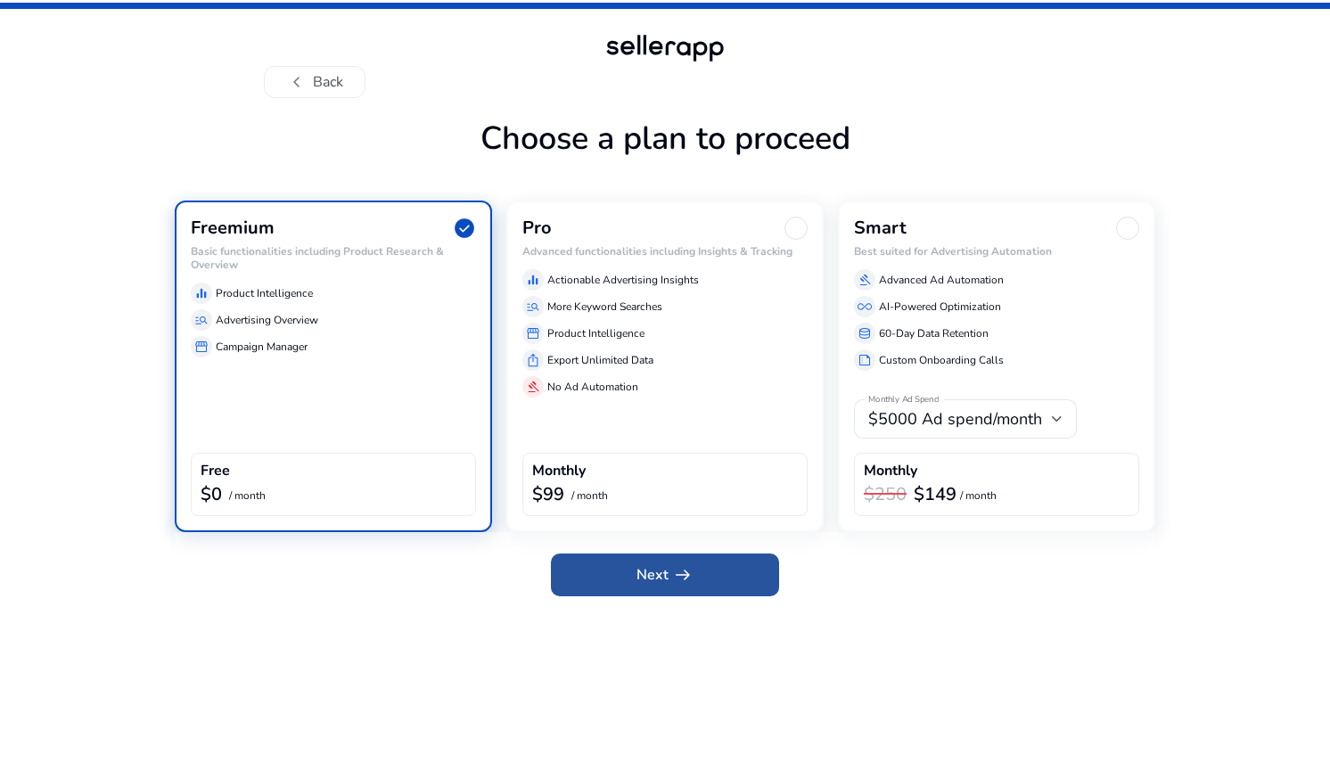
click at [599, 575] on span at bounding box center [665, 574] width 228 height 43
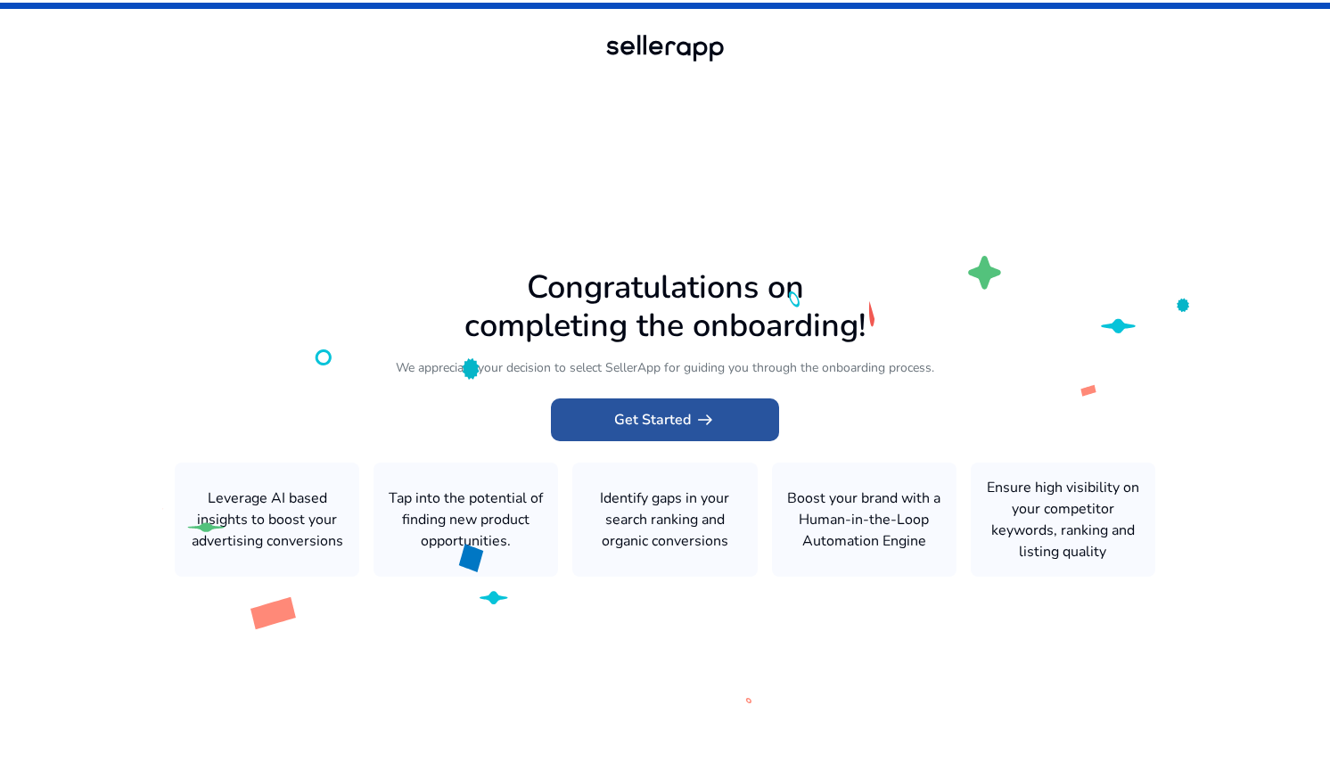
click at [667, 414] on span "Get Started arrow_right_alt" at bounding box center [665, 419] width 102 height 21
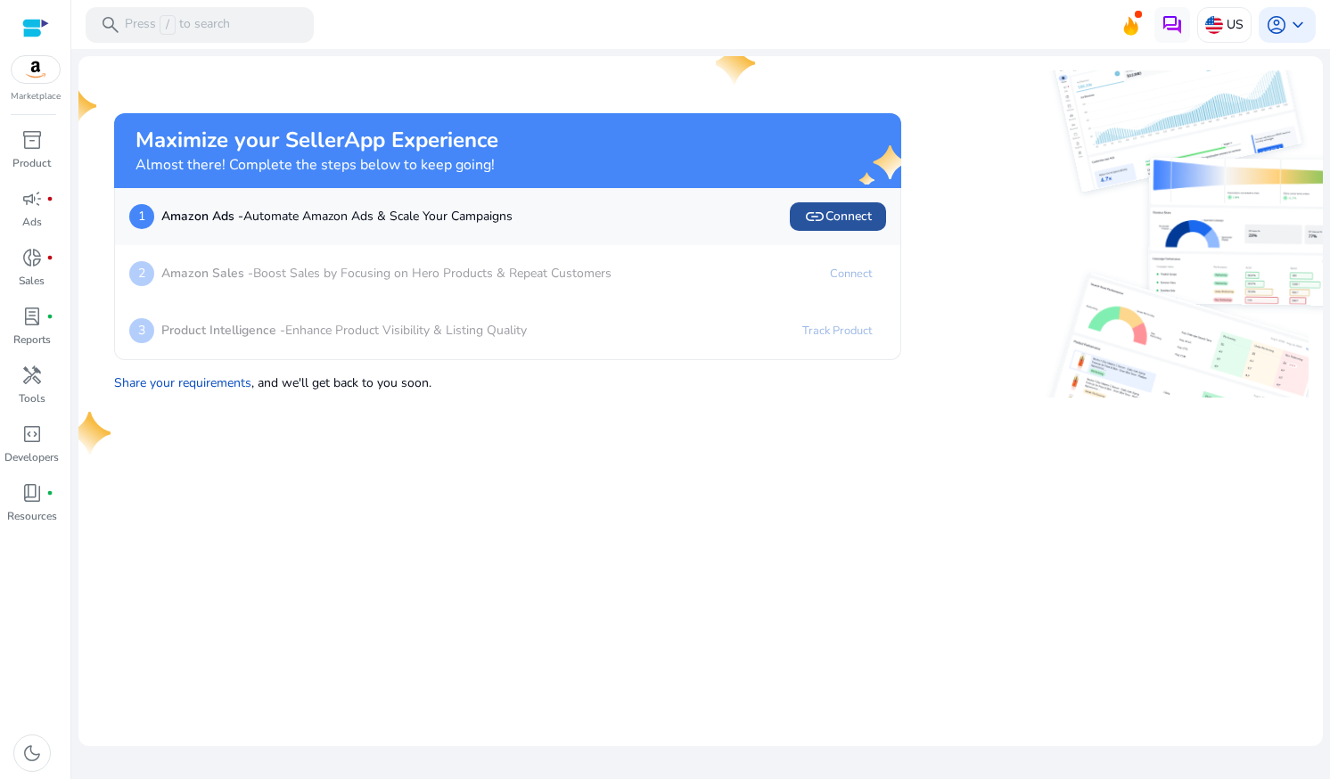
click at [829, 225] on span "link Connect" at bounding box center [838, 216] width 68 height 21
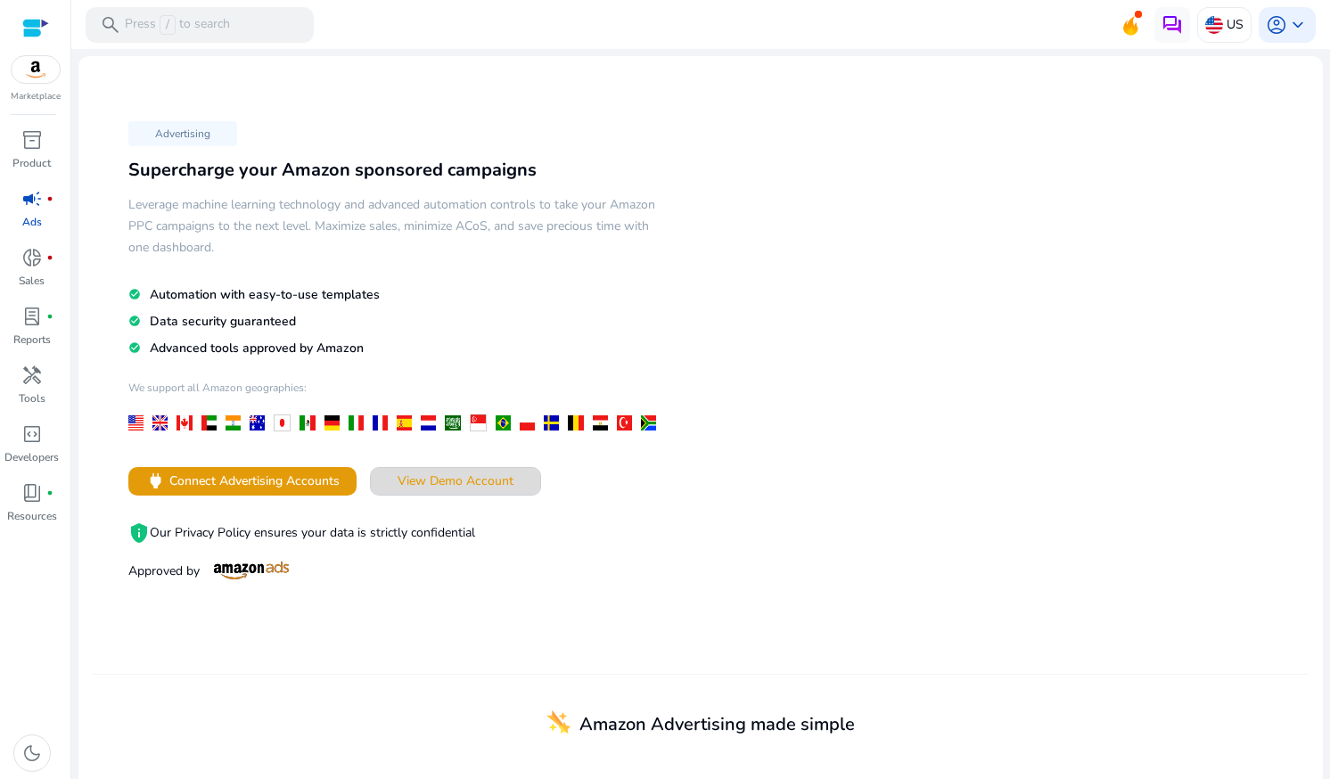
click at [477, 473] on span "View Demo Account" at bounding box center [455, 480] width 116 height 19
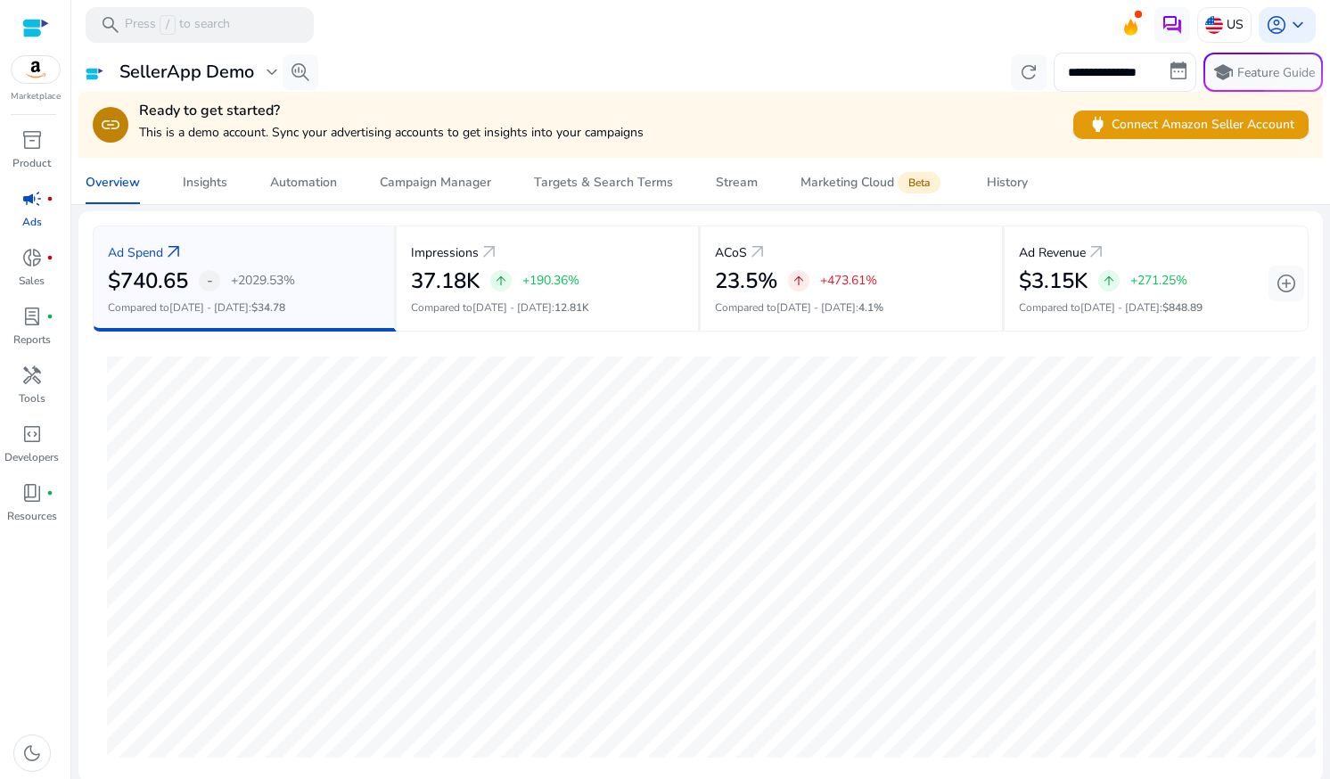
scroll to position [253, 0]
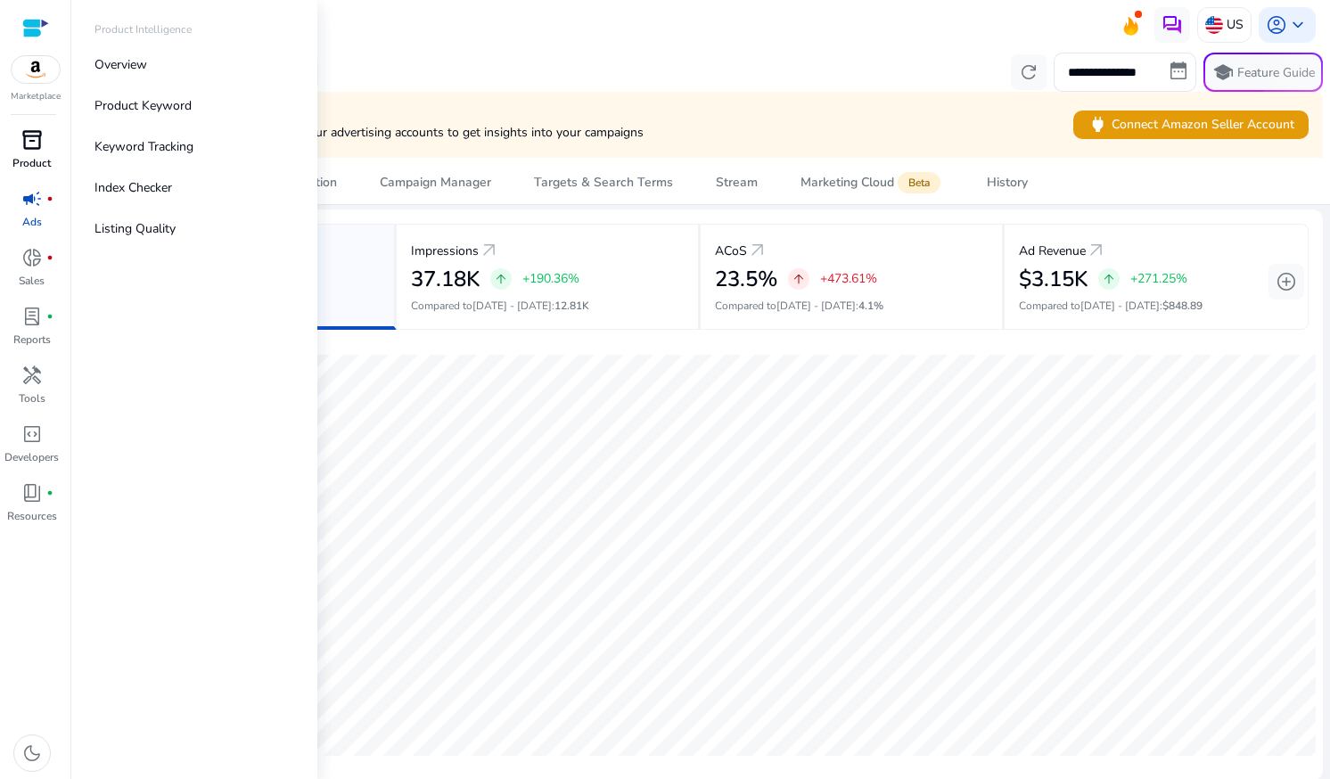
click at [30, 151] on span "inventory_2" at bounding box center [31, 139] width 21 height 21
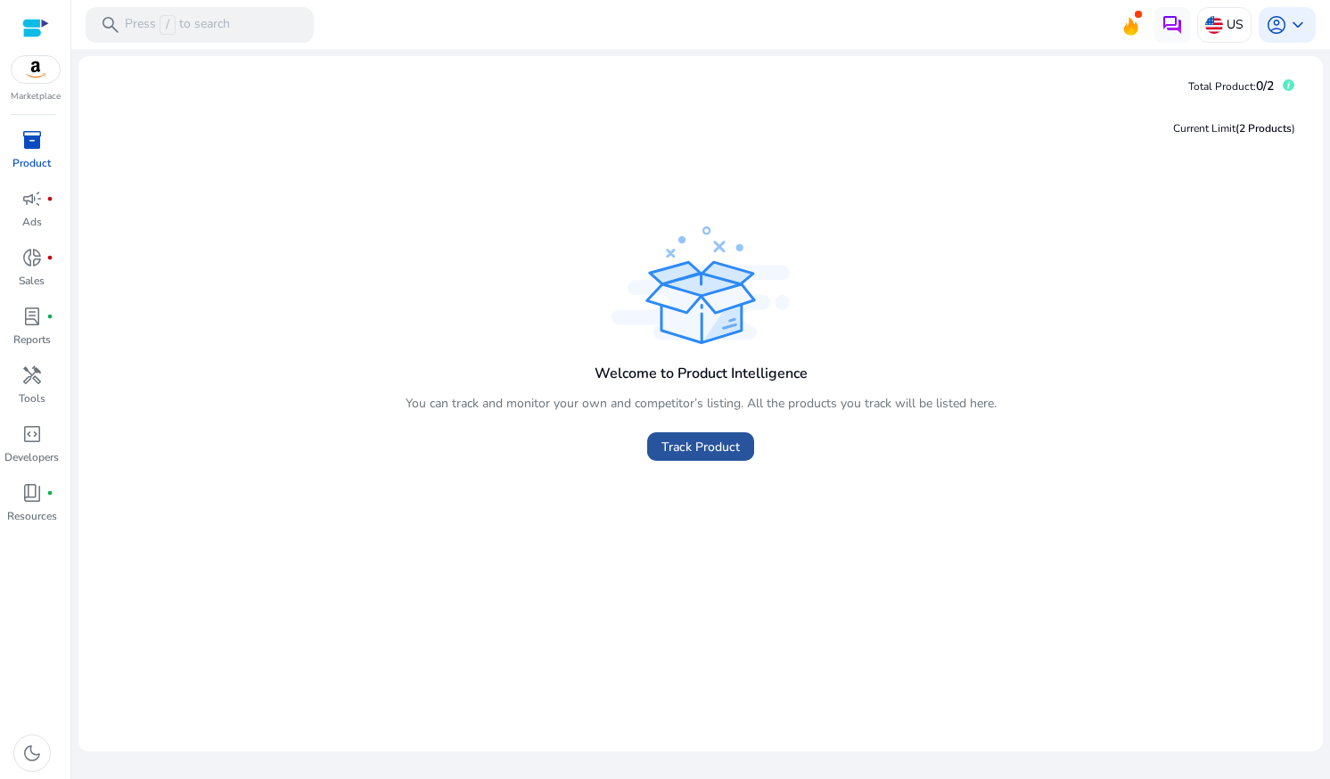
click at [686, 451] on span "Track Product" at bounding box center [700, 447] width 78 height 19
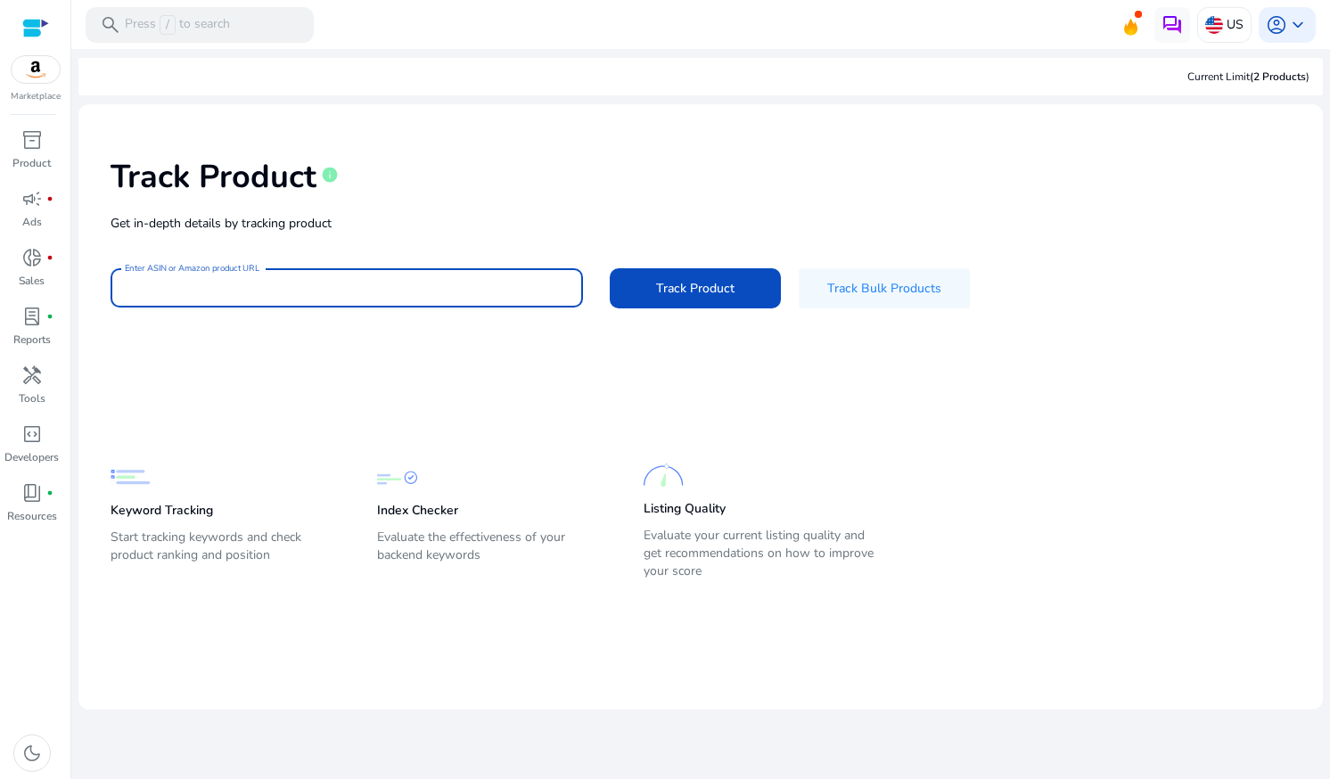
click at [410, 290] on input "Enter ASIN or Amazon product URL" at bounding box center [347, 288] width 444 height 20
paste input "**********"
type input "*"
paste input "**********"
type input "**********"
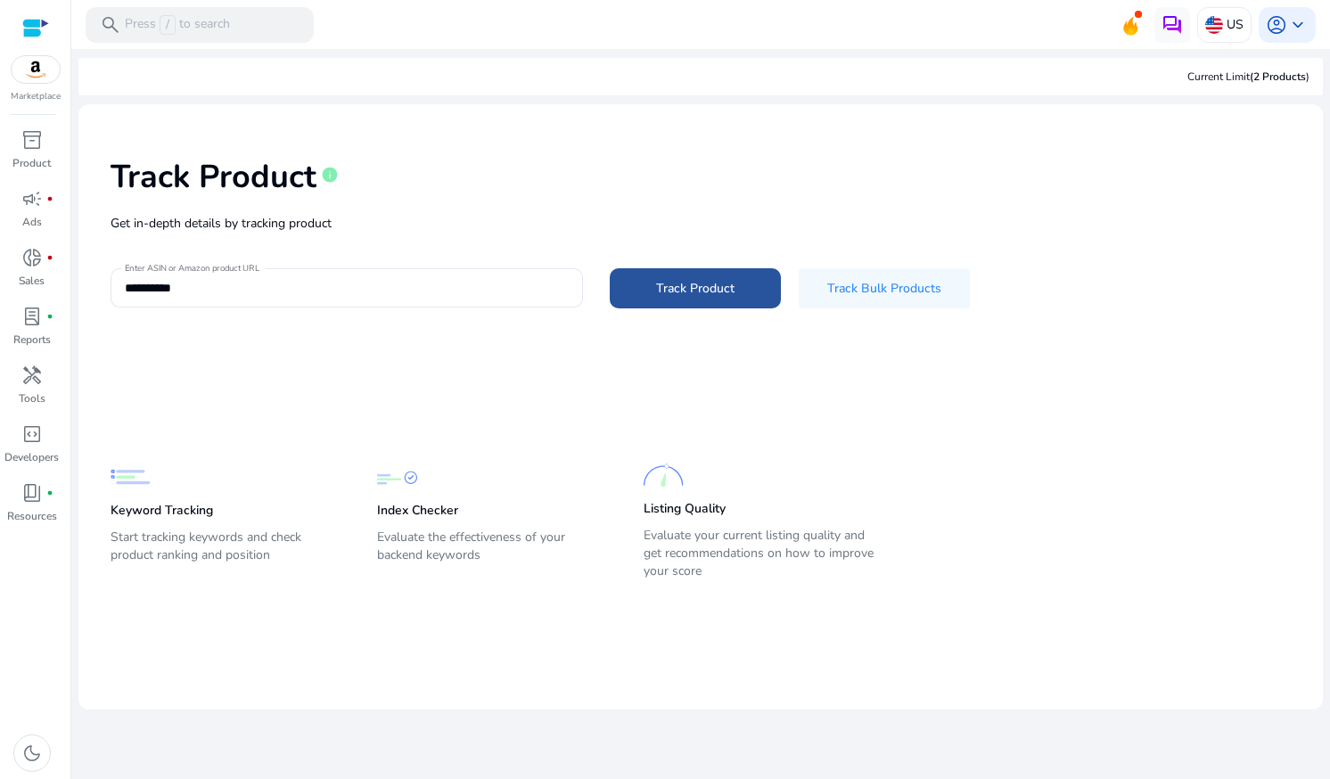
click at [686, 300] on span at bounding box center [695, 287] width 171 height 43
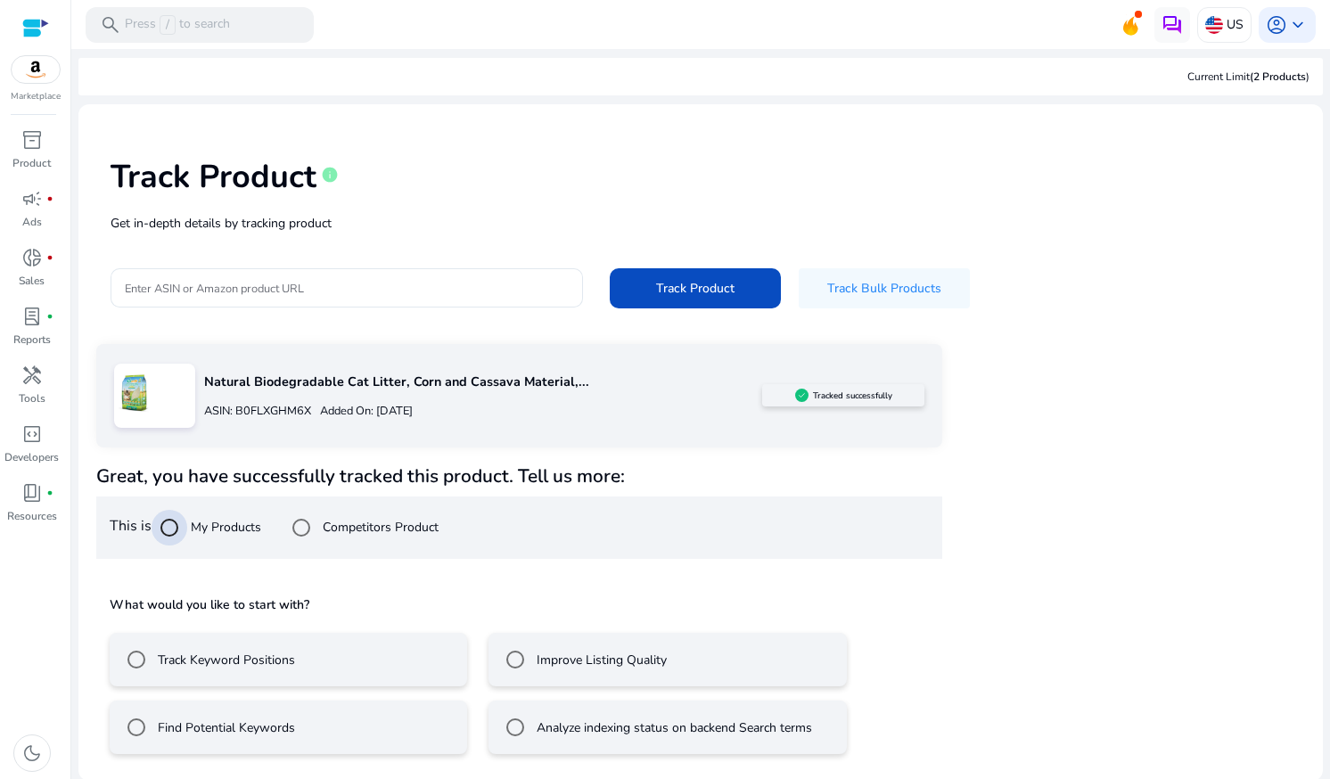
scroll to position [2, 0]
